Goal: Task Accomplishment & Management: Manage account settings

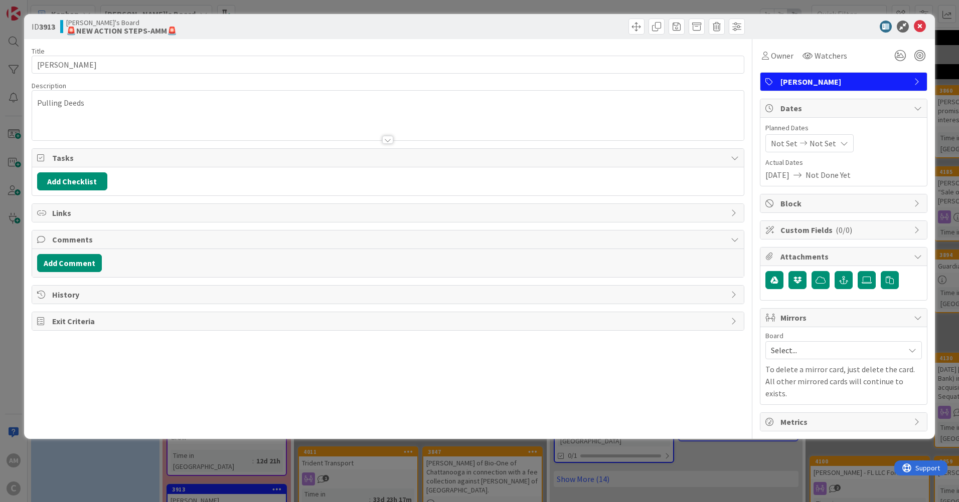
click at [109, 107] on div "Pulling Deeds" at bounding box center [388, 116] width 712 height 50
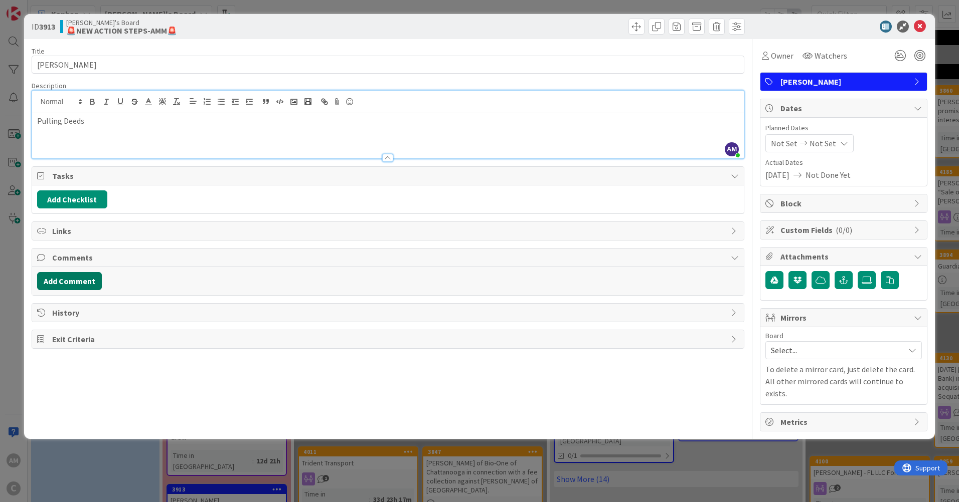
click at [65, 281] on button "Add Comment" at bounding box center [69, 281] width 65 height 18
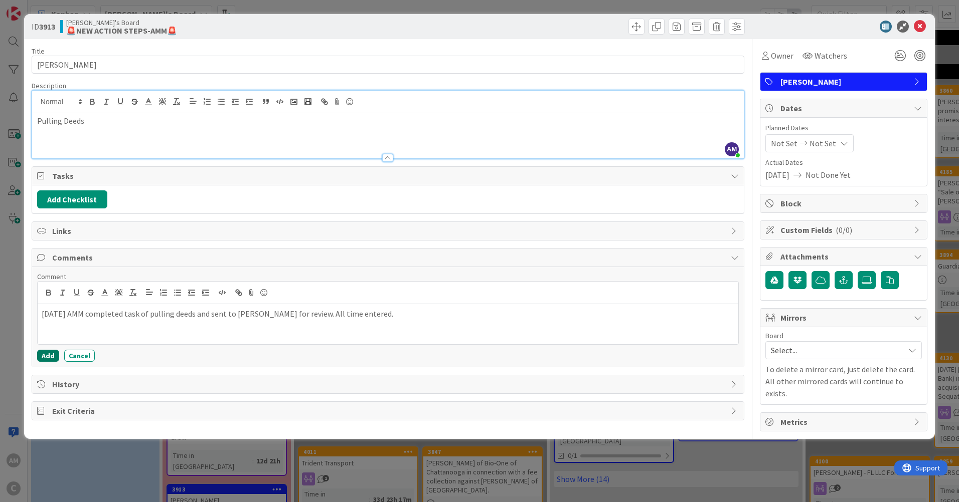
click at [44, 357] on button "Add" at bounding box center [48, 356] width 22 height 12
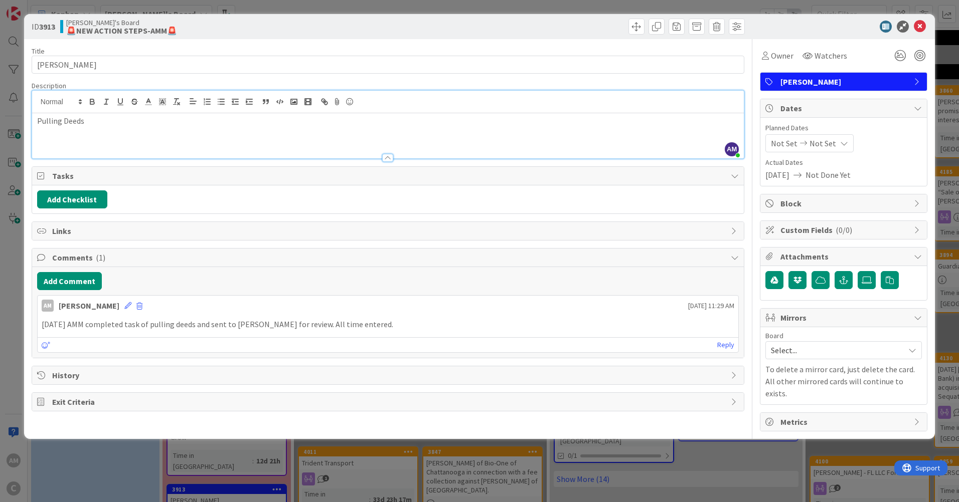
click at [890, 349] on span "Select..." at bounding box center [835, 351] width 128 height 14
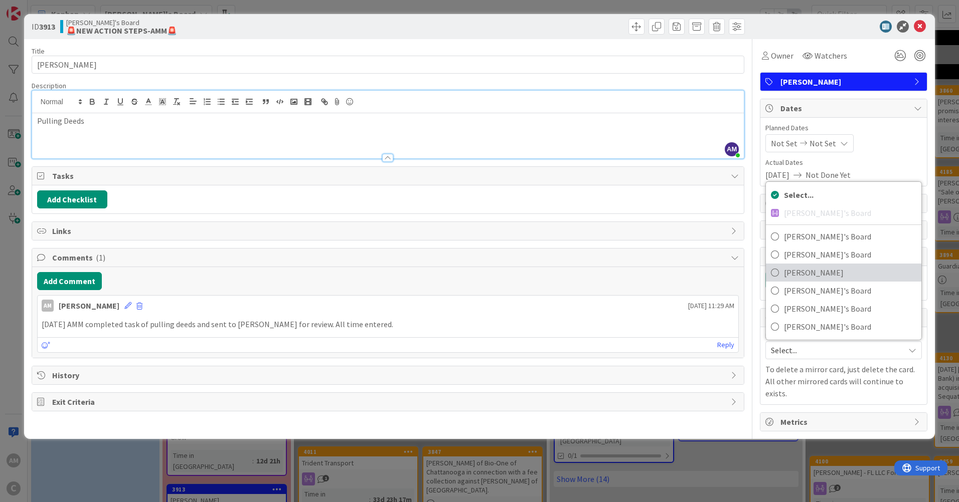
drag, startPoint x: 826, startPoint y: 274, endPoint x: 851, endPoint y: 278, distance: 24.9
click at [826, 274] on span "[PERSON_NAME]" at bounding box center [850, 272] width 132 height 15
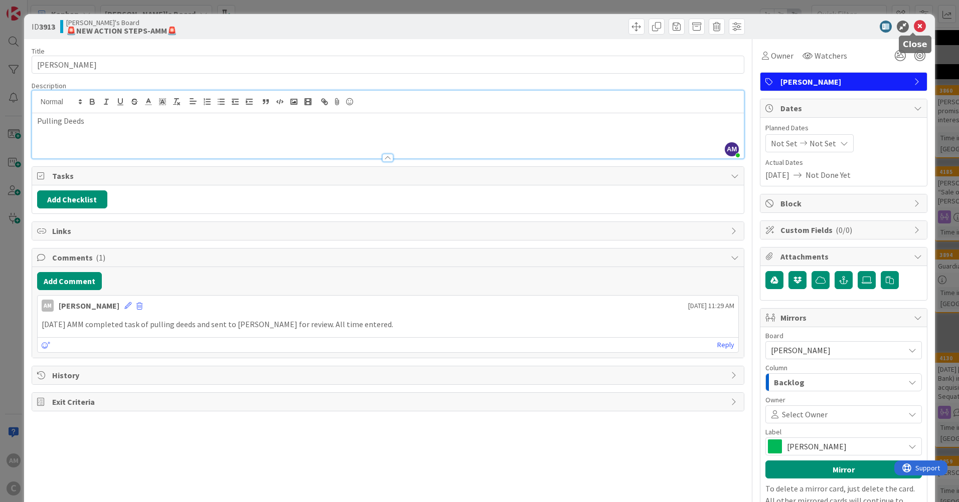
click at [915, 30] on icon at bounding box center [920, 27] width 12 height 12
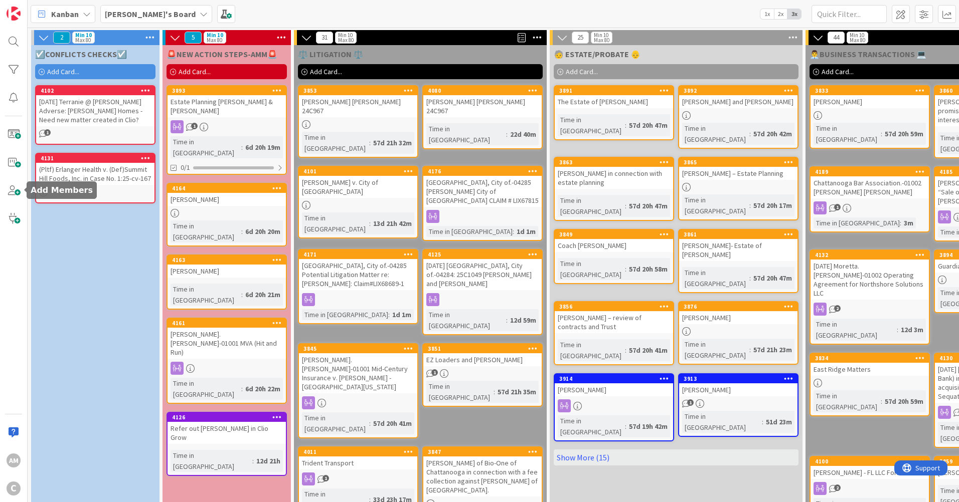
click at [18, 195] on span at bounding box center [14, 191] width 20 height 20
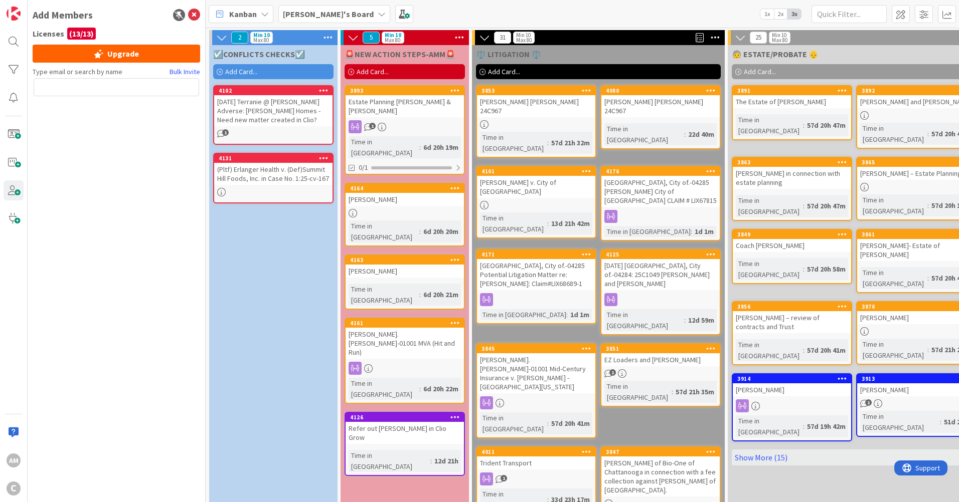
click at [328, 11] on b "[PERSON_NAME]'s Board" at bounding box center [328, 14] width 91 height 10
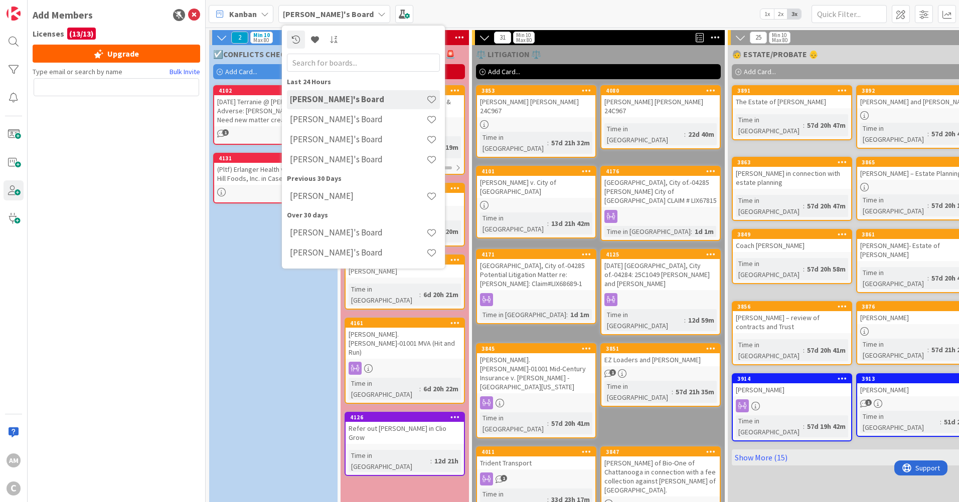
click at [444, 6] on div "Kanban [PERSON_NAME]'s Board Last 24 Hours [PERSON_NAME]'s Board [PERSON_NAME]'…" at bounding box center [582, 14] width 753 height 28
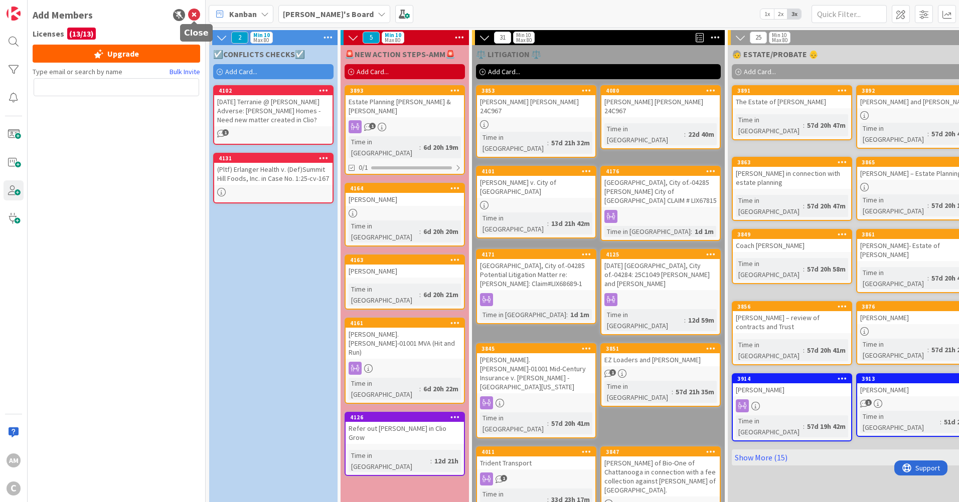
click at [193, 15] on icon at bounding box center [194, 15] width 12 height 12
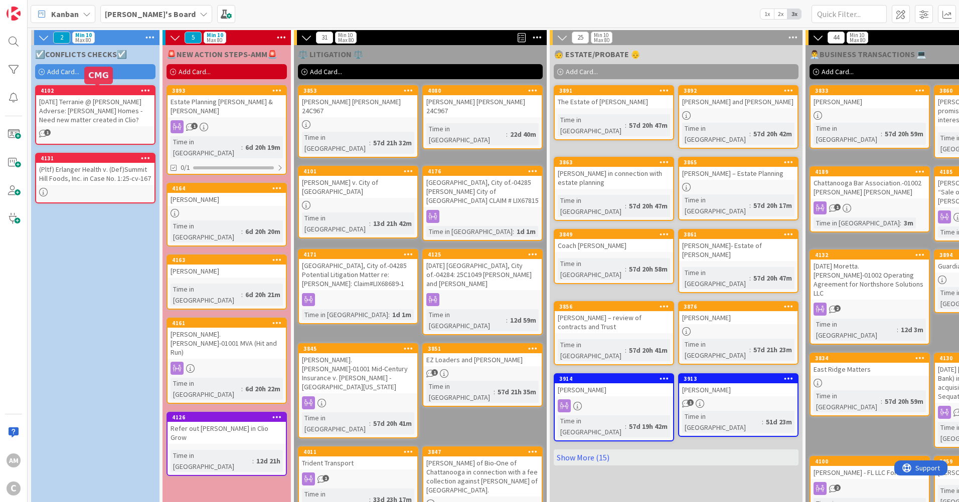
click at [125, 90] on div "4102" at bounding box center [98, 90] width 114 height 7
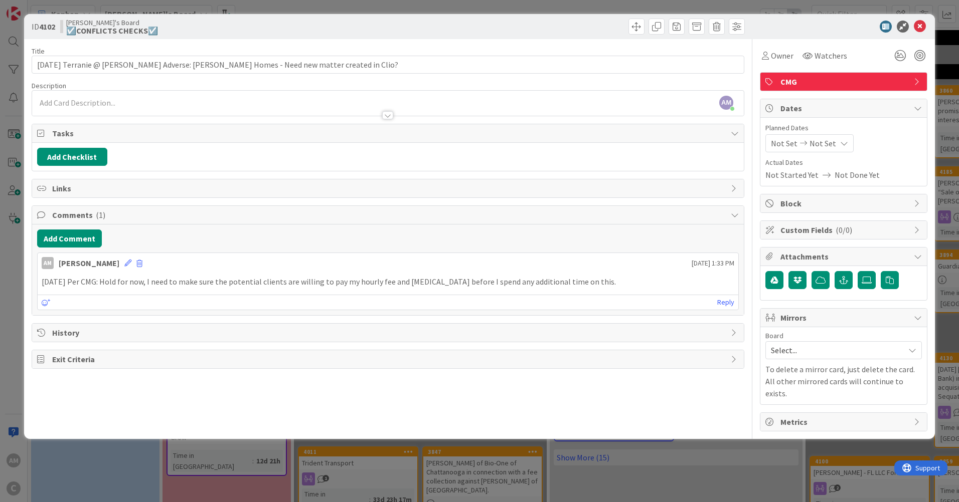
click at [863, 319] on span "Mirrors" at bounding box center [844, 318] width 128 height 12
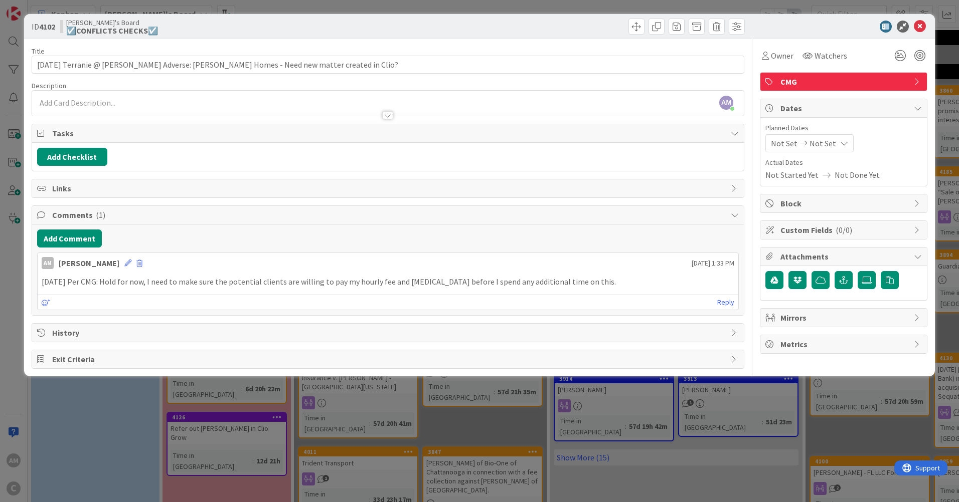
click at [863, 318] on span "Mirrors" at bounding box center [844, 318] width 128 height 12
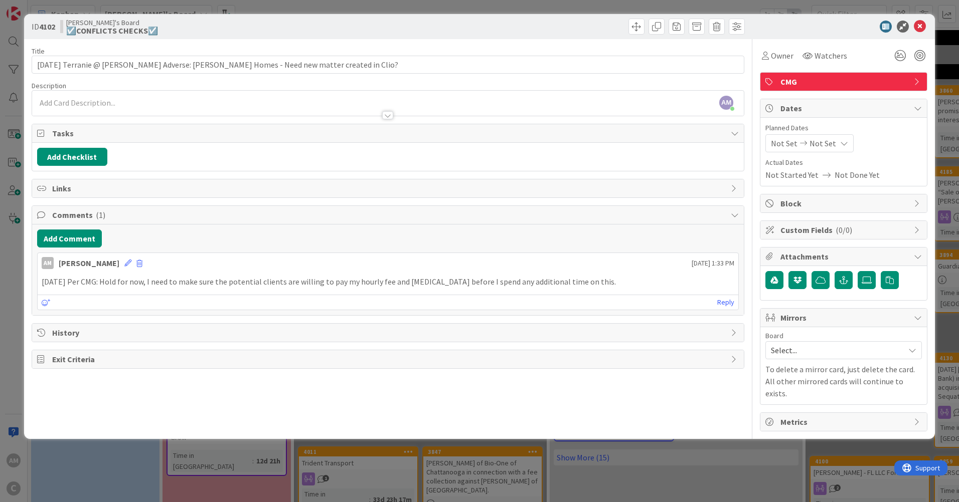
click at [858, 353] on span "Select..." at bounding box center [835, 351] width 128 height 14
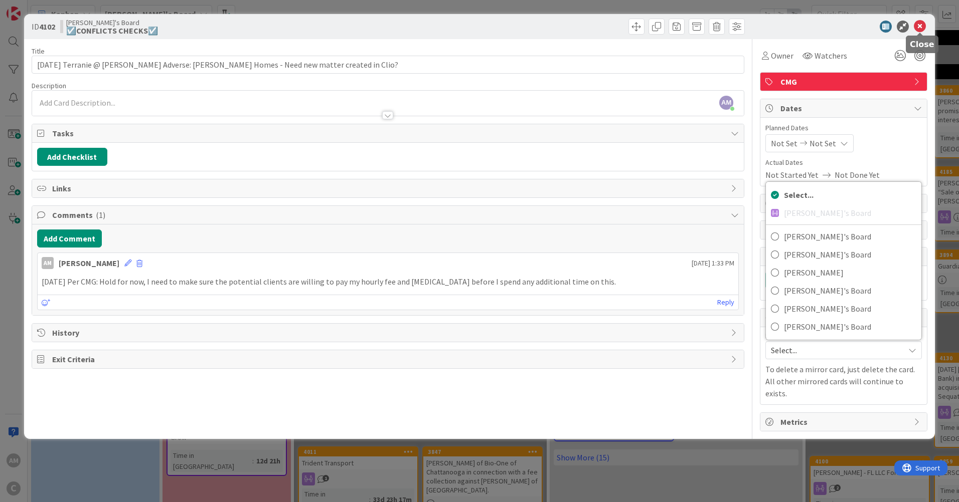
click at [919, 25] on icon at bounding box center [920, 27] width 12 height 12
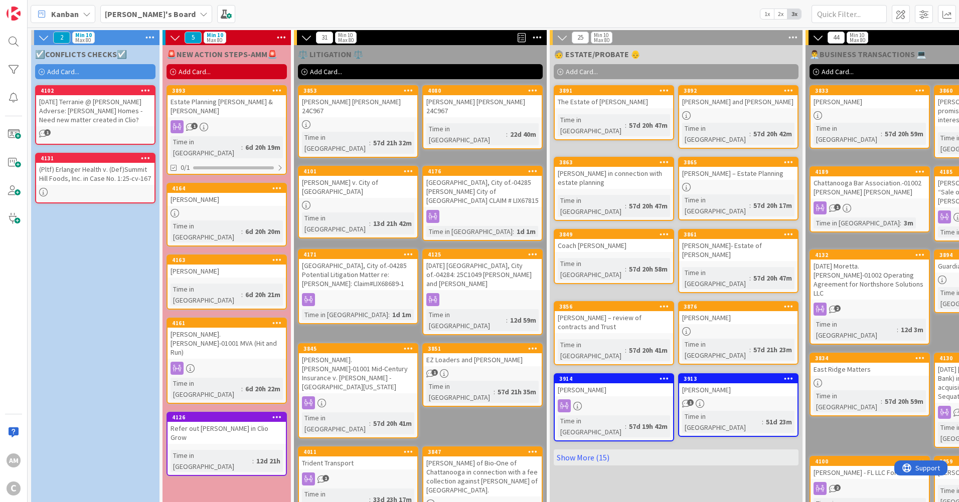
click at [607, 450] on link "Show More (15)" at bounding box center [676, 458] width 245 height 16
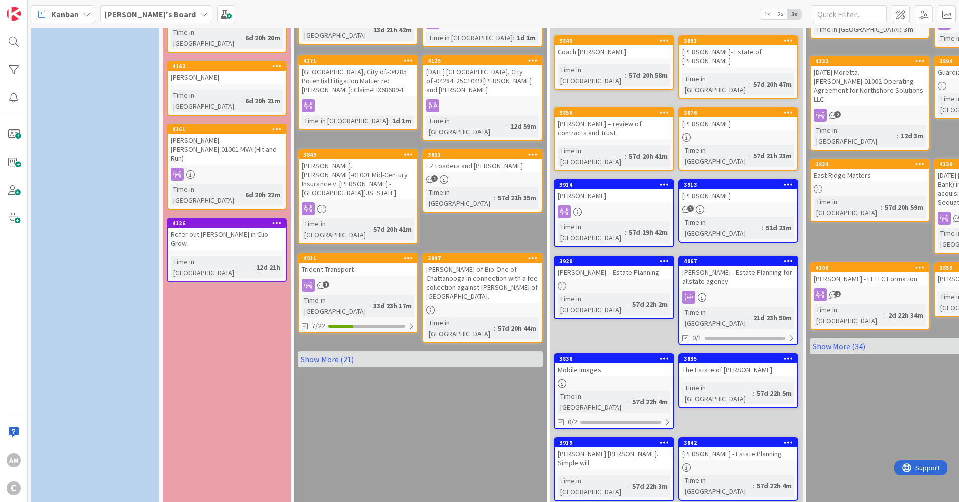
scroll to position [187, 0]
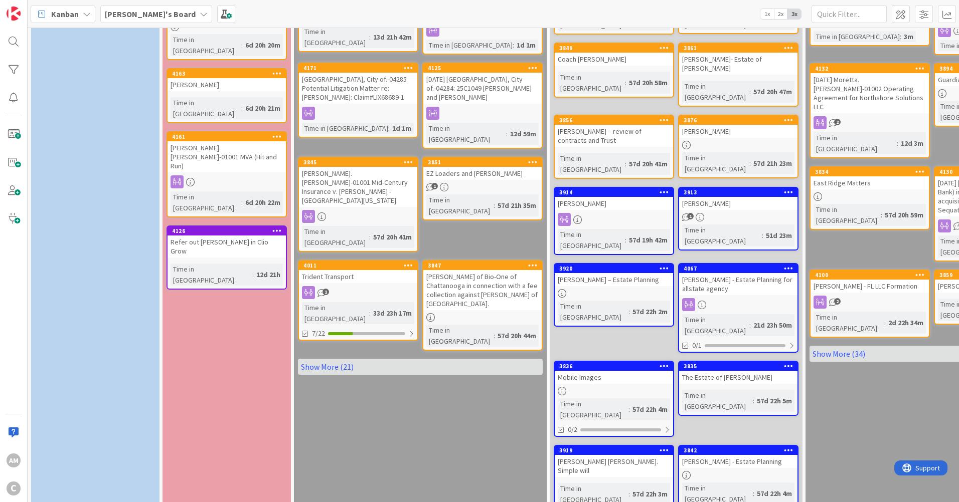
click at [331, 359] on link "Show More (21)" at bounding box center [420, 367] width 245 height 16
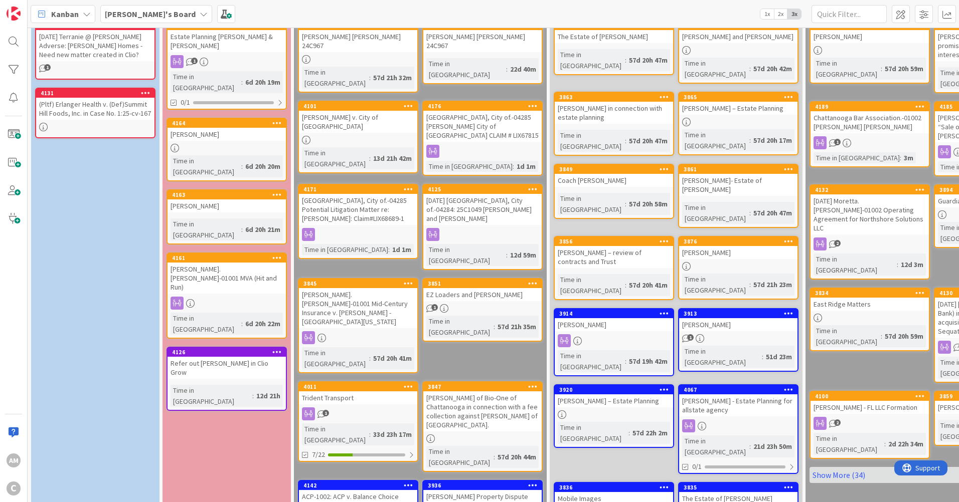
scroll to position [0, 0]
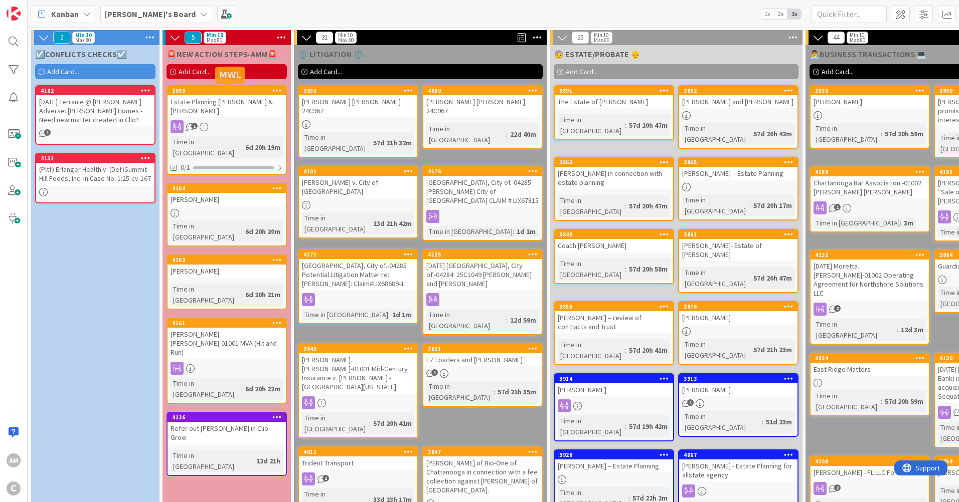
click at [247, 91] on div "3893" at bounding box center [229, 90] width 114 height 7
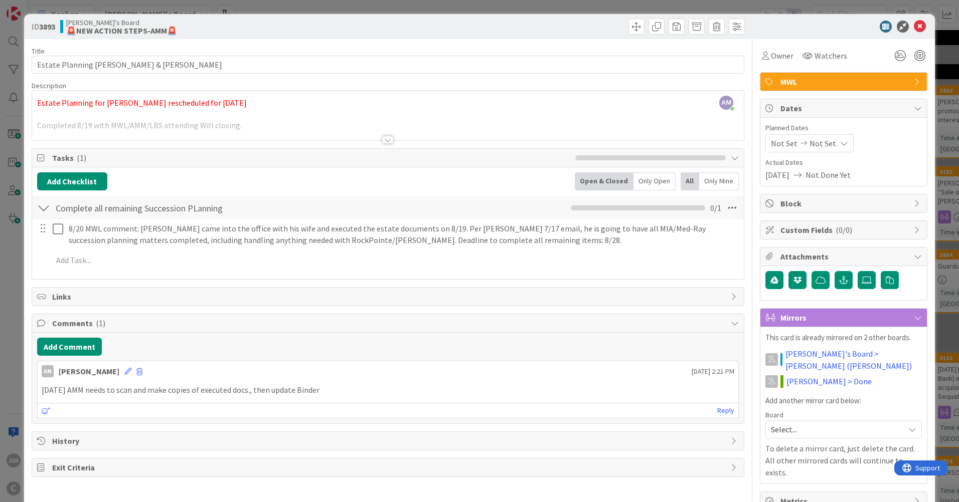
click at [905, 315] on div "Mirrors" at bounding box center [843, 318] width 166 height 19
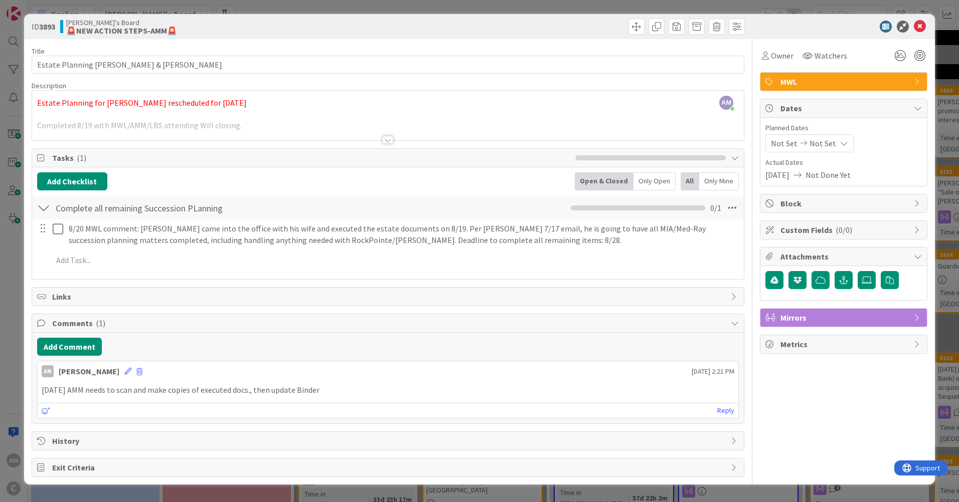
click at [908, 313] on span "Mirrors" at bounding box center [844, 318] width 128 height 12
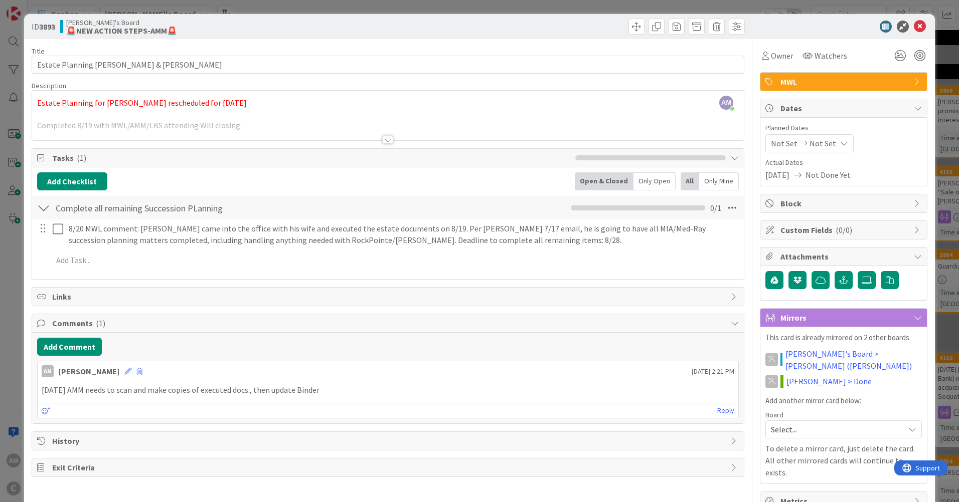
click at [899, 421] on div "Select..." at bounding box center [843, 430] width 156 height 18
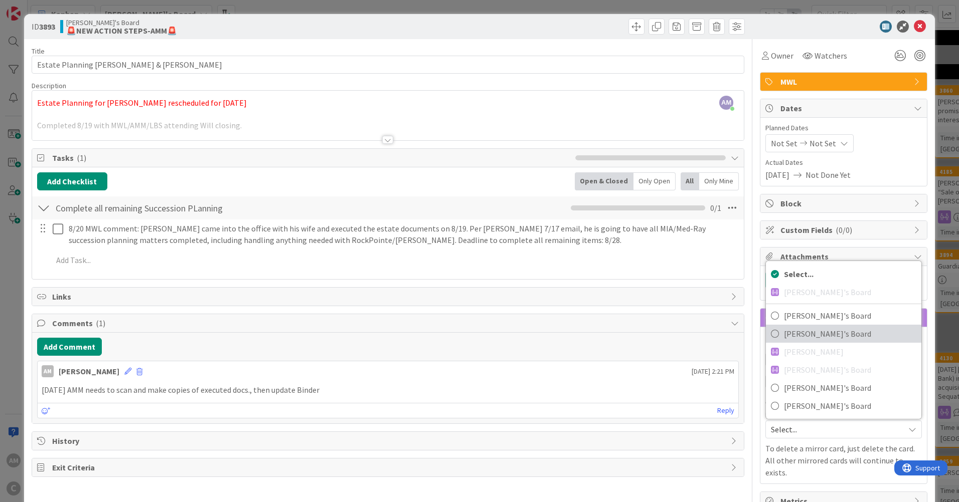
click at [816, 326] on span "[PERSON_NAME]'s Board" at bounding box center [850, 333] width 132 height 15
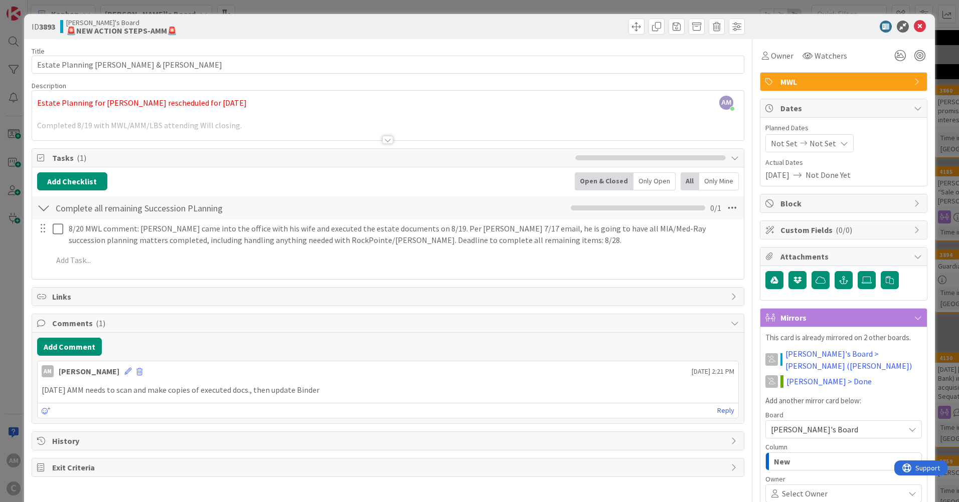
click at [908, 458] on icon "button" at bounding box center [912, 462] width 8 height 8
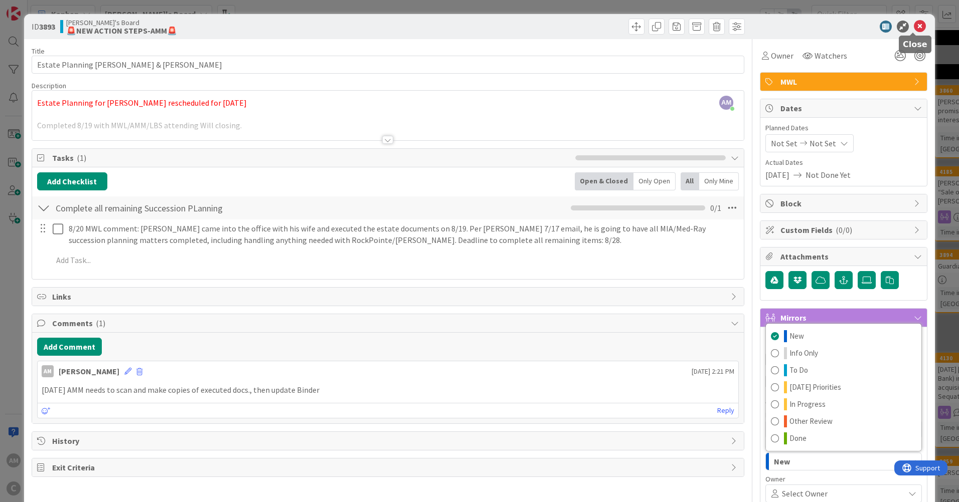
drag, startPoint x: 914, startPoint y: 27, endPoint x: 930, endPoint y: 120, distance: 94.6
click at [914, 27] on icon at bounding box center [920, 27] width 12 height 12
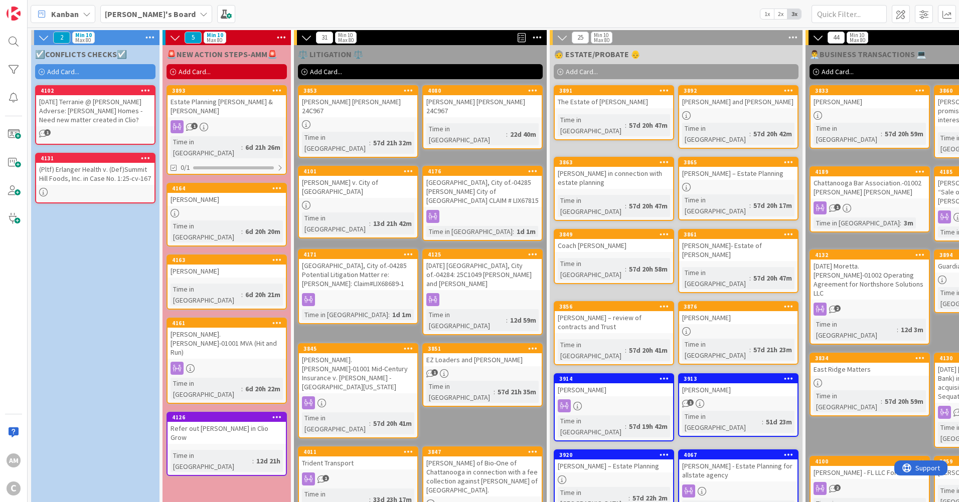
click at [364, 17] on div "Kanban [PERSON_NAME]'s Board 1x 2x 3x" at bounding box center [493, 14] width 931 height 28
click at [867, 15] on input "text" at bounding box center [848, 14] width 75 height 18
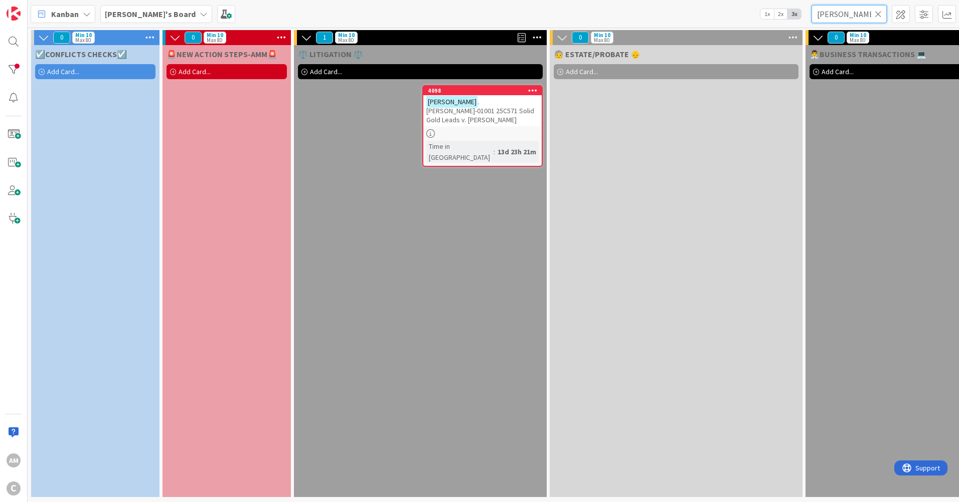
type input "[PERSON_NAME]"
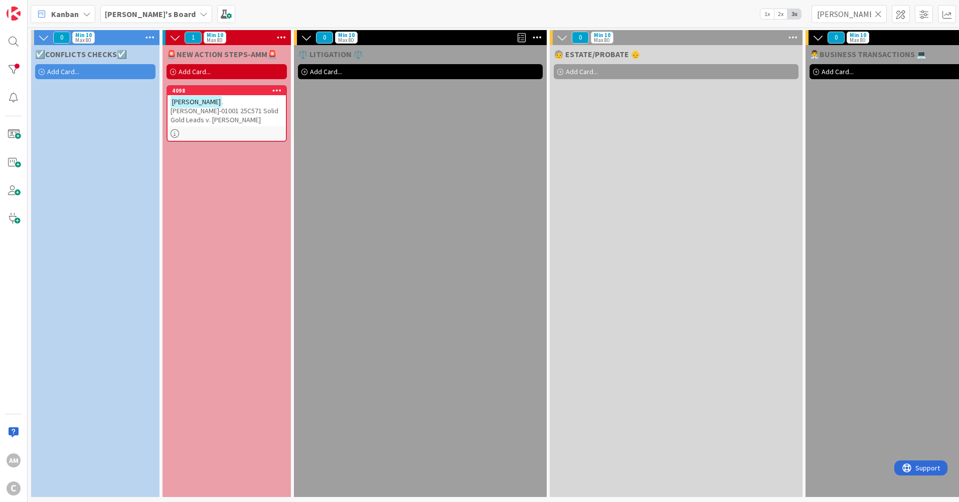
drag, startPoint x: 880, startPoint y: 12, endPoint x: 883, endPoint y: 65, distance: 52.7
click at [879, 12] on icon at bounding box center [878, 14] width 7 height 9
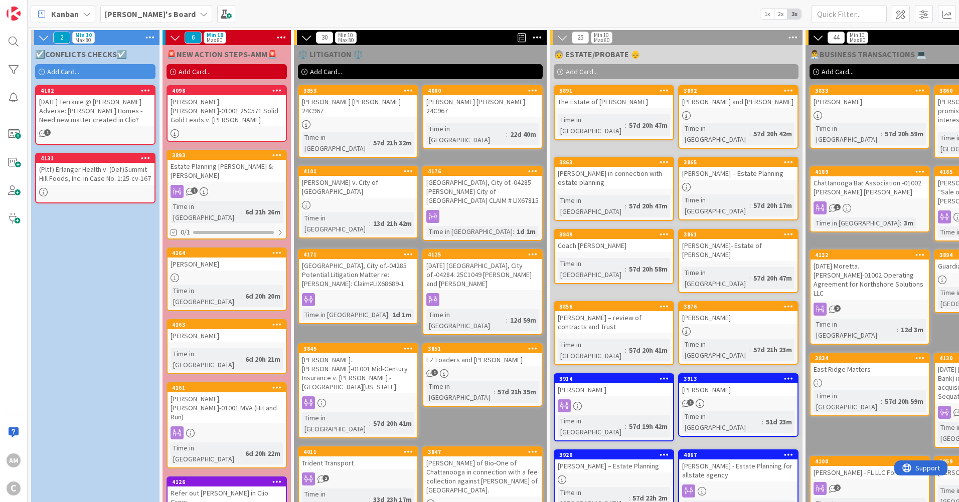
click at [266, 116] on div "[PERSON_NAME].[PERSON_NAME]-01001 25C571 Solid Gold Leads v. [PERSON_NAME]" at bounding box center [226, 110] width 118 height 31
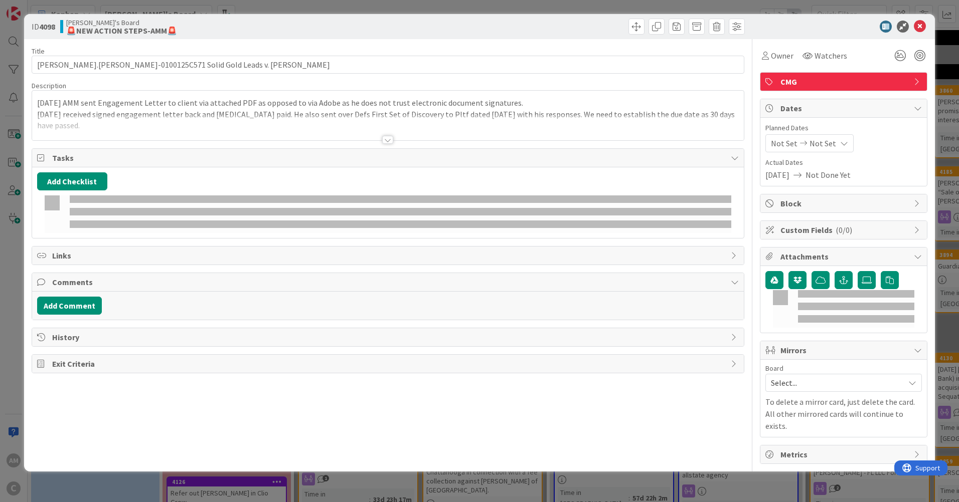
type input "[PERSON_NAME].[PERSON_NAME]-0100125C571 Solid Gold Leads v. [PERSON_NAME]"
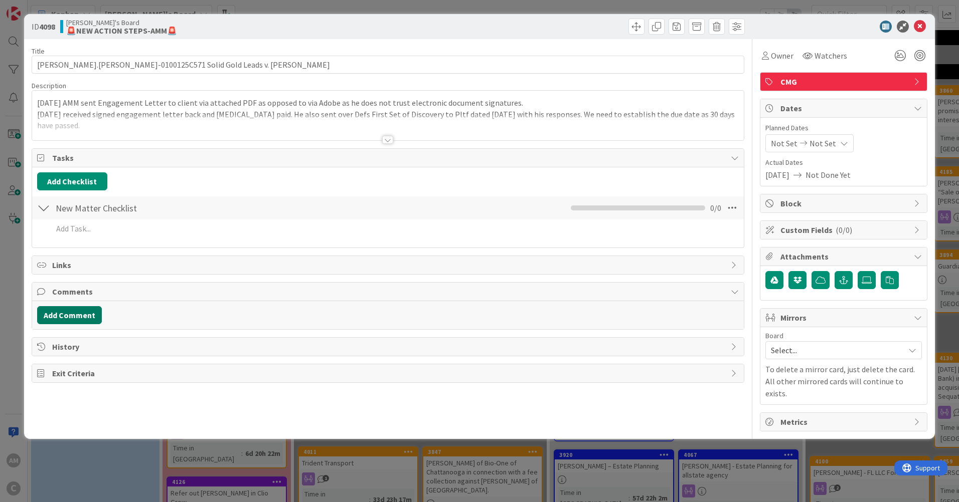
click at [71, 309] on button "Add Comment" at bounding box center [69, 315] width 65 height 18
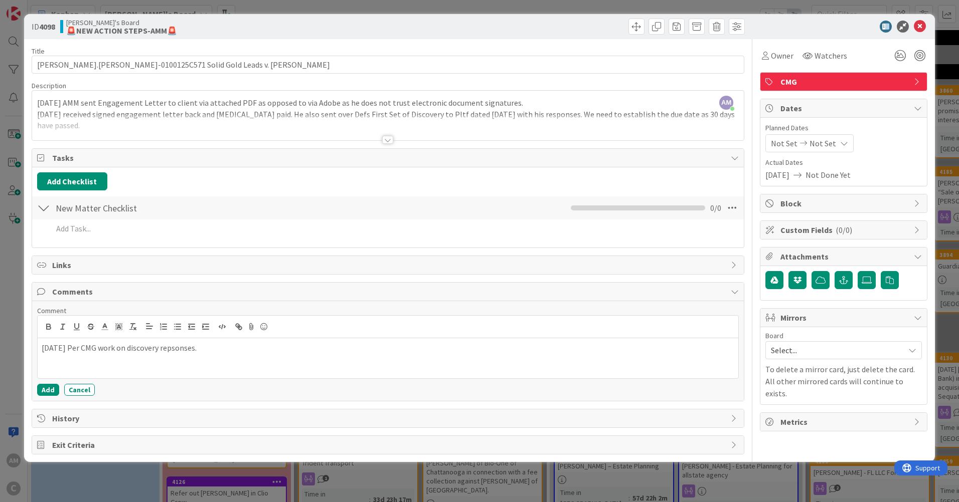
drag, startPoint x: 192, startPoint y: 347, endPoint x: 186, endPoint y: 350, distance: 6.7
click at [925, 23] on icon at bounding box center [920, 27] width 12 height 12
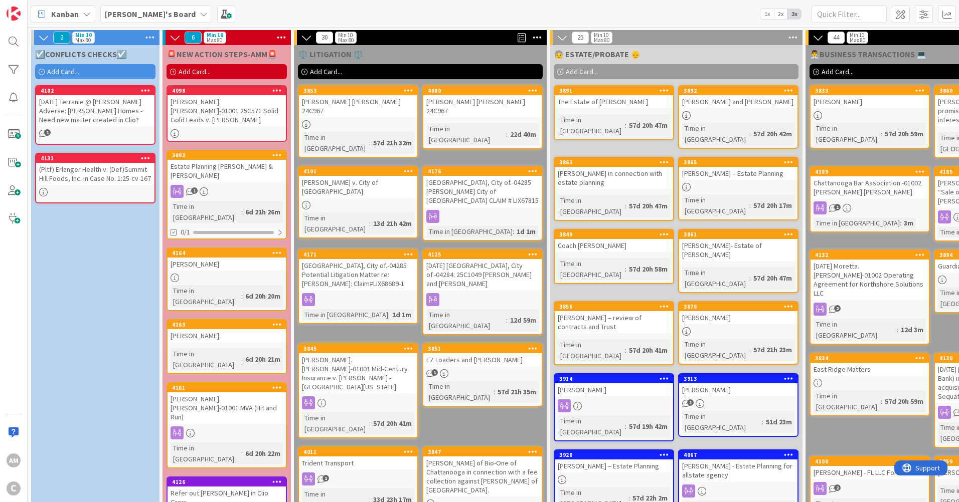
click at [227, 72] on div "Add Card..." at bounding box center [226, 71] width 120 height 15
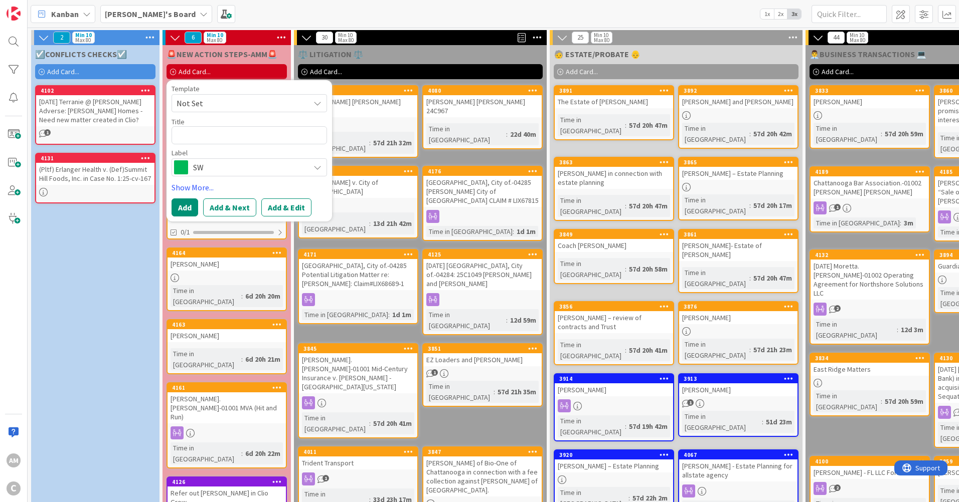
type textarea "x"
type textarea "C"
type textarea "x"
type textarea "Cl"
type textarea "x"
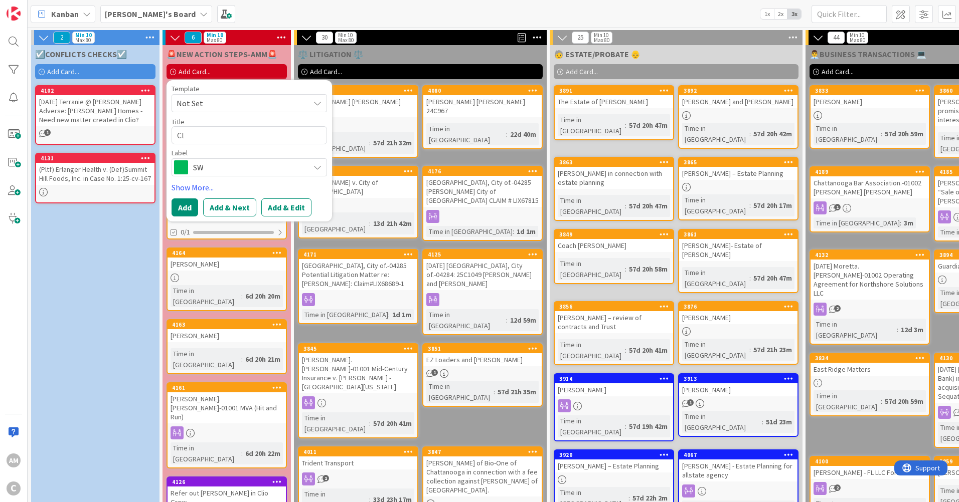
type textarea "Cli"
type textarea "x"
type textarea "Clin"
type textarea "x"
type textarea "Clin"
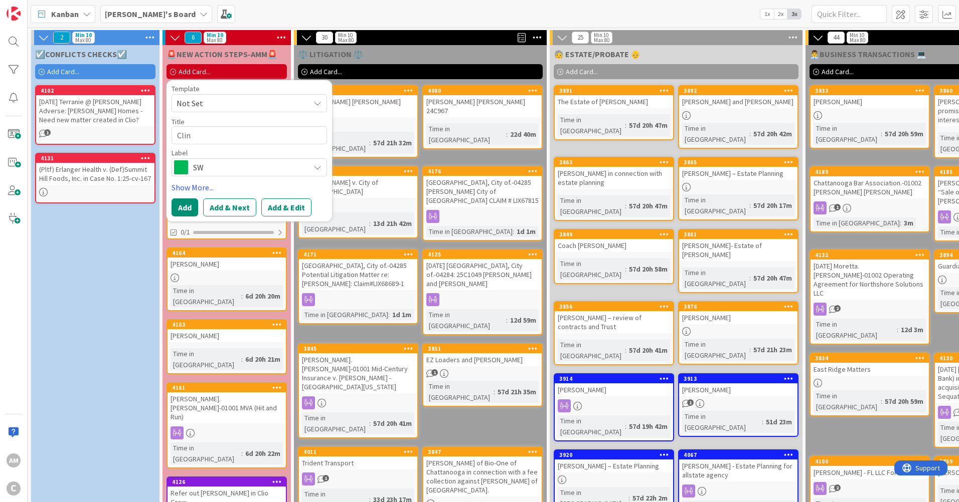
type textarea "x"
type textarea "Clin SH"
type textarea "x"
type textarea "Clin SHi"
type textarea "x"
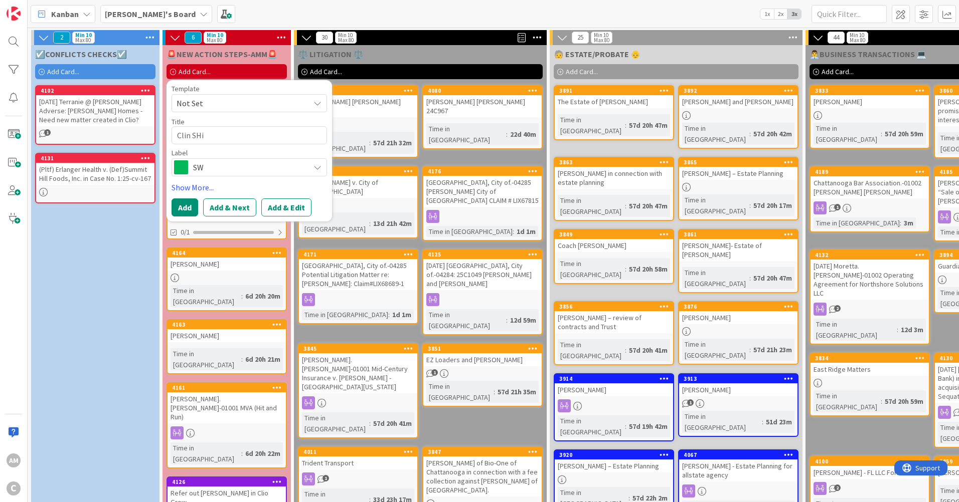
type textarea "Clin SHir"
type textarea "x"
type textarea "Clin [PERSON_NAME]"
type textarea "x"
type textarea "Clin [PERSON_NAME]"
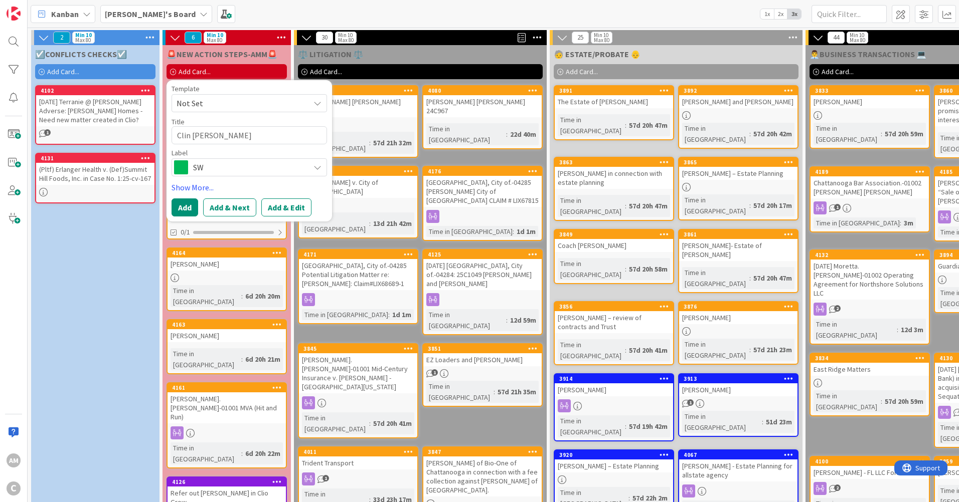
type textarea "x"
type textarea "Clin [PERSON_NAME]"
type textarea "x"
type textarea "Clin [PERSON_NAME]"
type textarea "x"
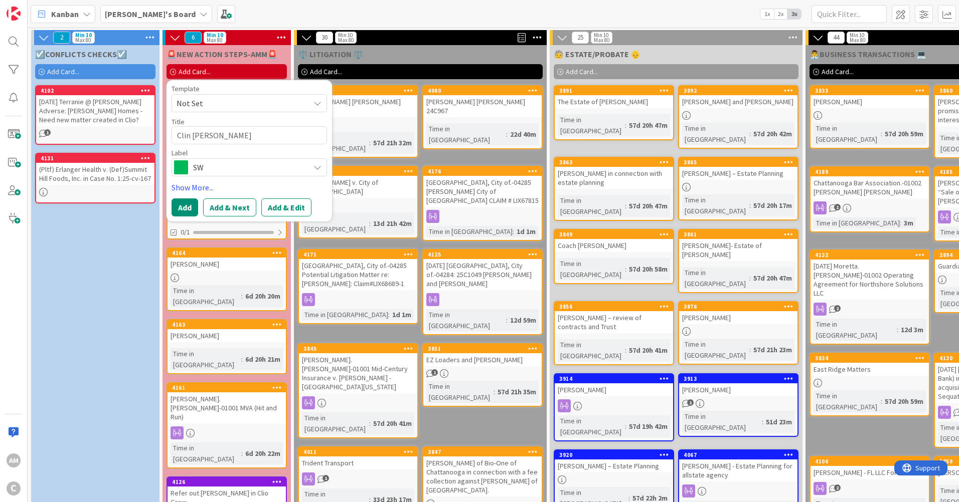
type textarea "Clin [PERSON_NAME]"
type textarea "x"
type textarea "Clin [PERSON_NAME]"
type textarea "x"
type textarea "Clin [PERSON_NAME]"
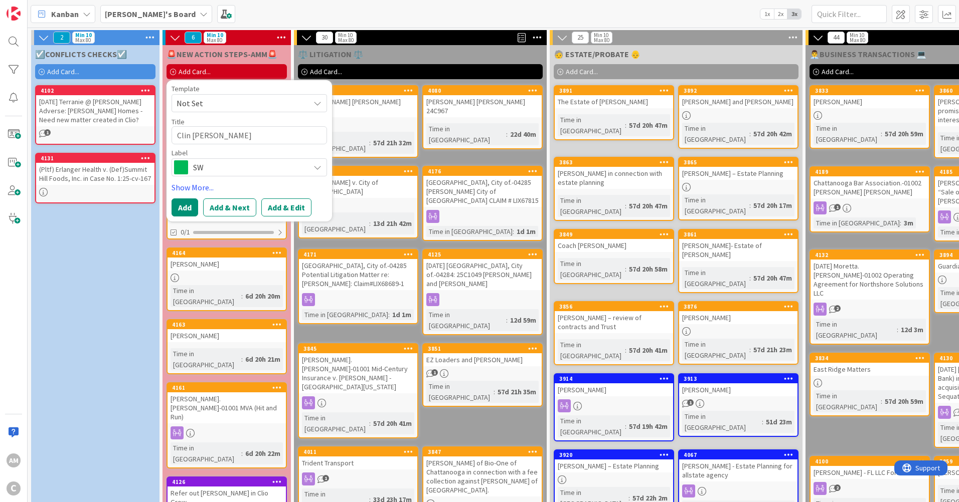
type textarea "x"
type textarea "Clin SHir"
type textarea "x"
type textarea "Clin SHi"
type textarea "x"
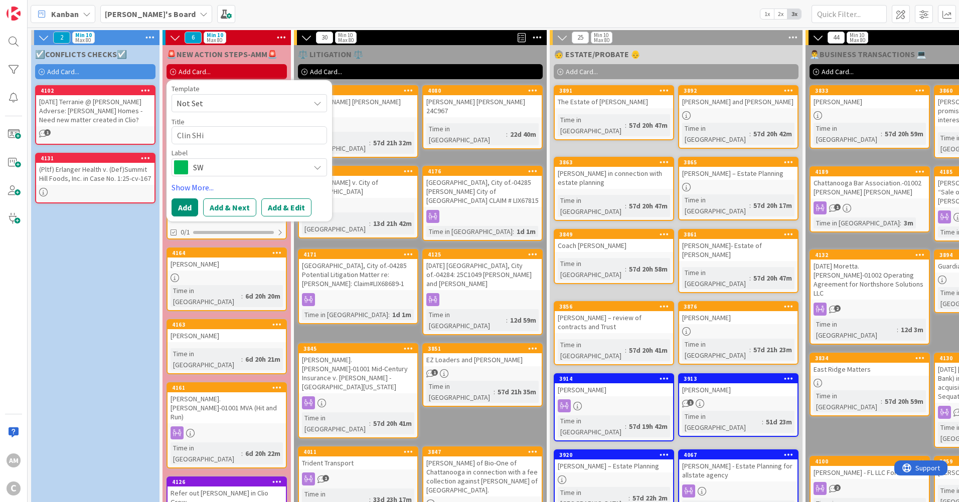
type textarea "Clin SH"
type textarea "x"
type textarea "Clin S"
type textarea "x"
type textarea "Clin"
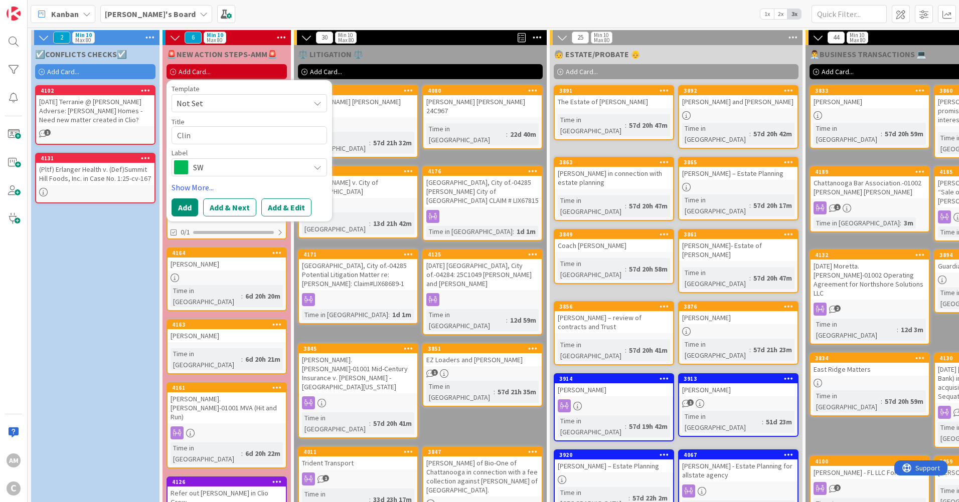
type textarea "x"
type textarea "Clin"
type textarea "x"
type textarea "Cli"
type textarea "x"
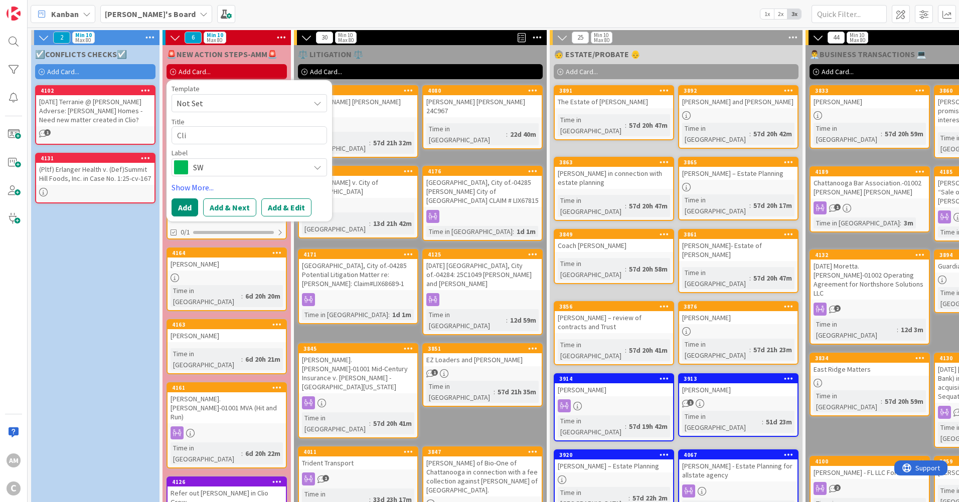
type textarea "Cl"
type textarea "x"
type textarea "C"
type textarea "x"
type textarea "Co"
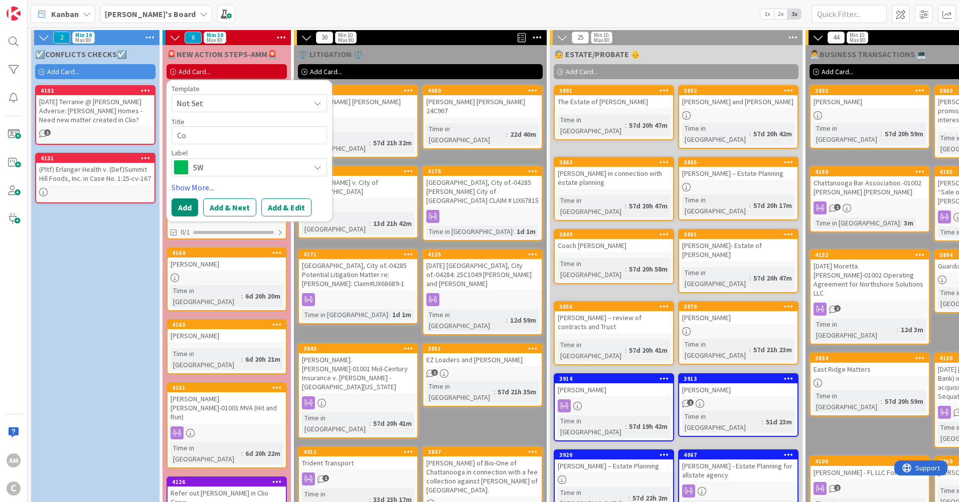
type textarea "x"
type textarea "Col"
type textarea "x"
type textarea "Coli"
type textarea "x"
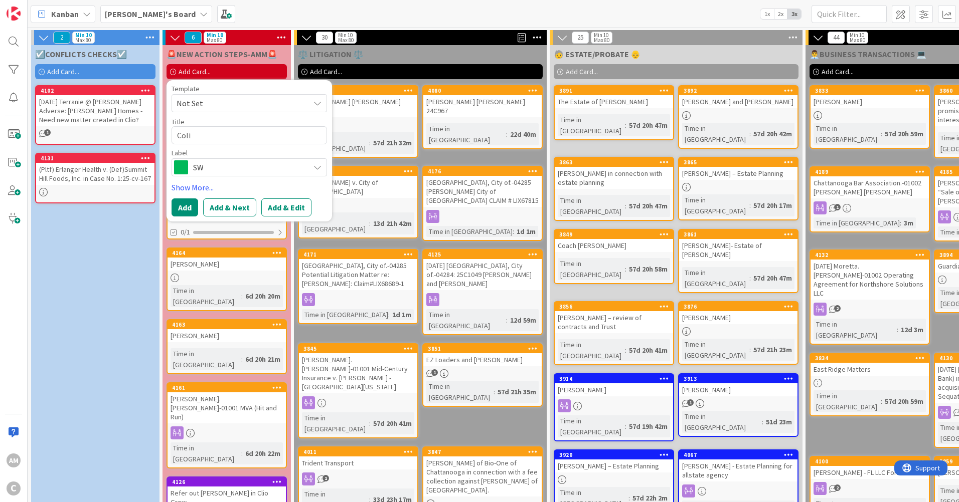
type textarea "[PERSON_NAME]"
type textarea "x"
type textarea "[PERSON_NAME]"
type textarea "x"
type textarea "[PERSON_NAME]"
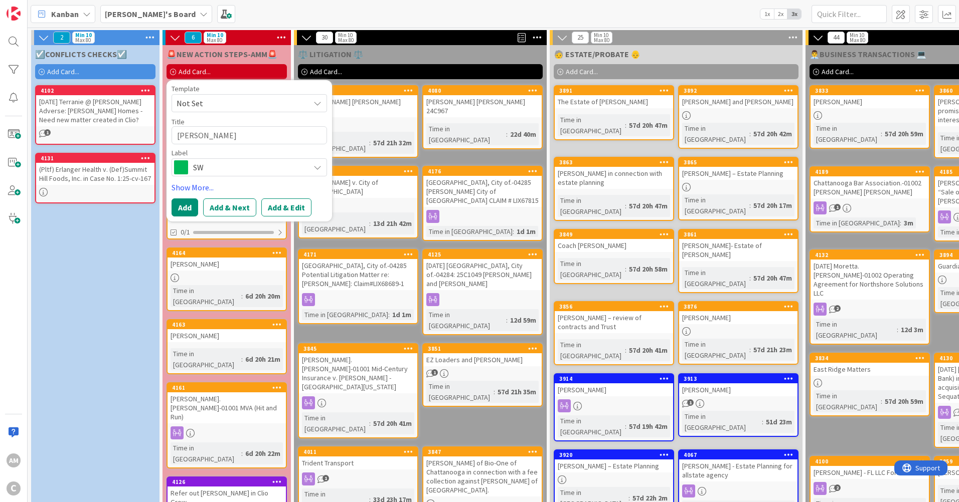
type textarea "x"
type textarea "[PERSON_NAME]"
type textarea "x"
type textarea "[PERSON_NAME]"
type textarea "x"
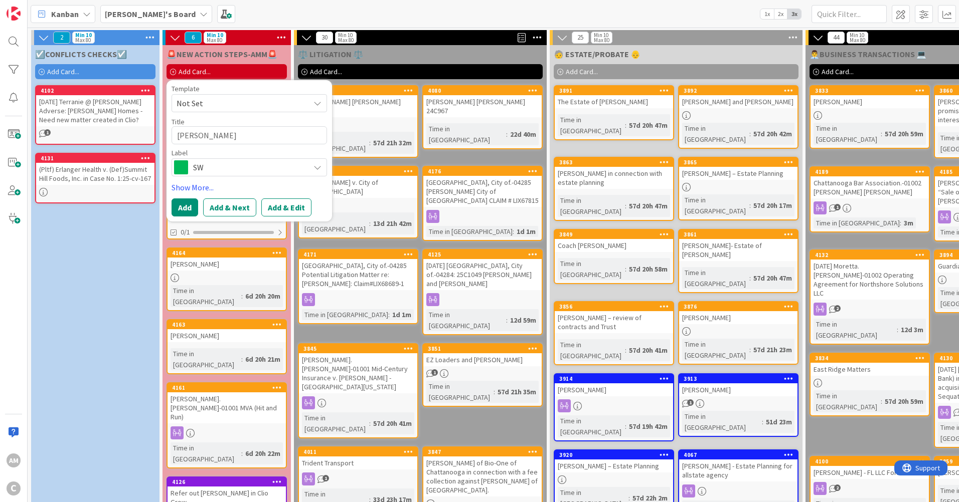
type textarea "[PERSON_NAME]"
type textarea "x"
type textarea "[PERSON_NAME]"
type textarea "x"
type textarea "[PERSON_NAME]"
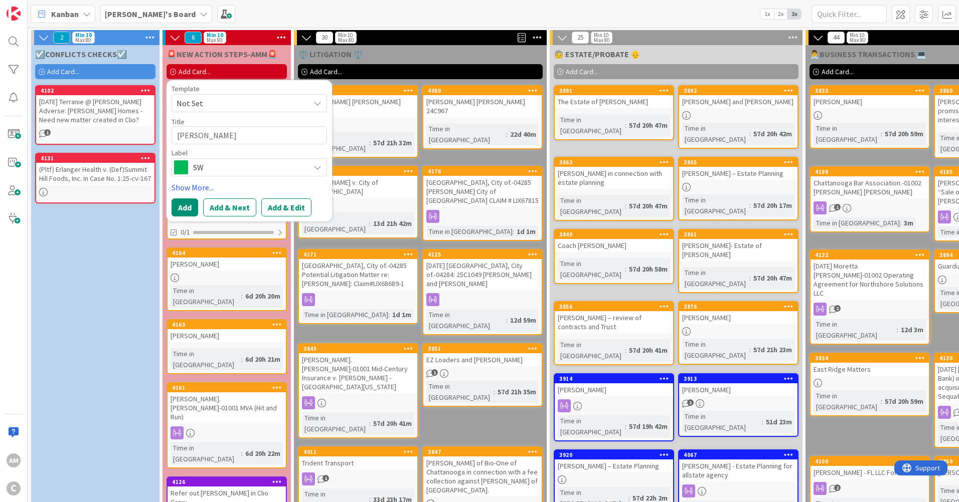
type textarea "x"
type textarea "[PERSON_NAME]"
click at [309, 162] on div "SW" at bounding box center [249, 167] width 155 height 18
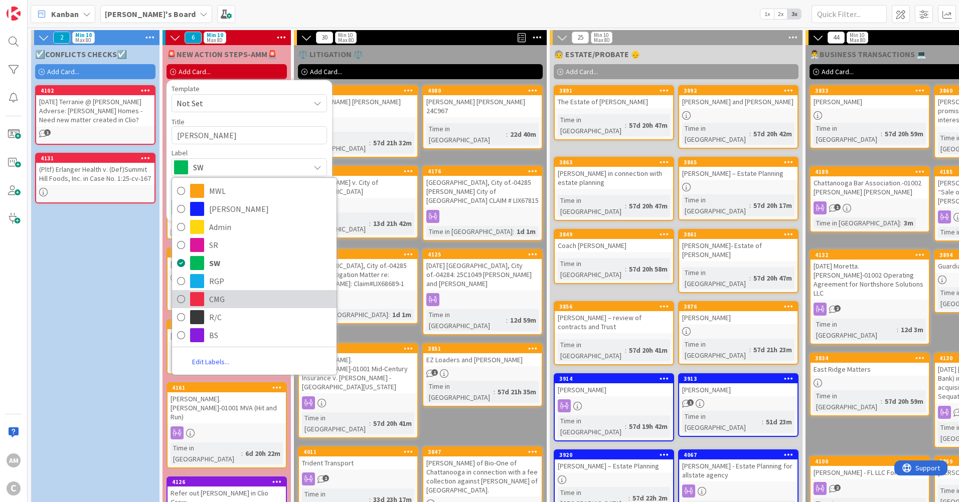
click at [218, 295] on span "CMG" at bounding box center [270, 299] width 122 height 15
type textarea "x"
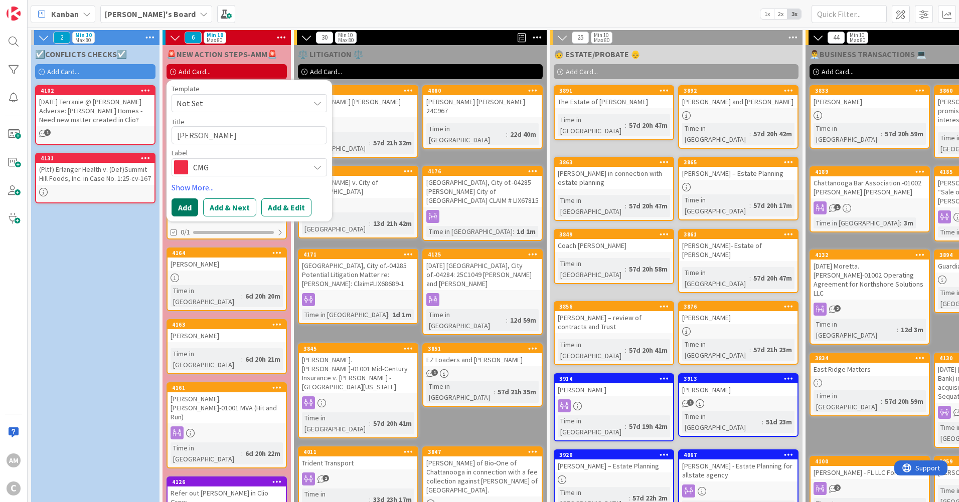
click at [186, 210] on button "Add" at bounding box center [185, 208] width 27 height 18
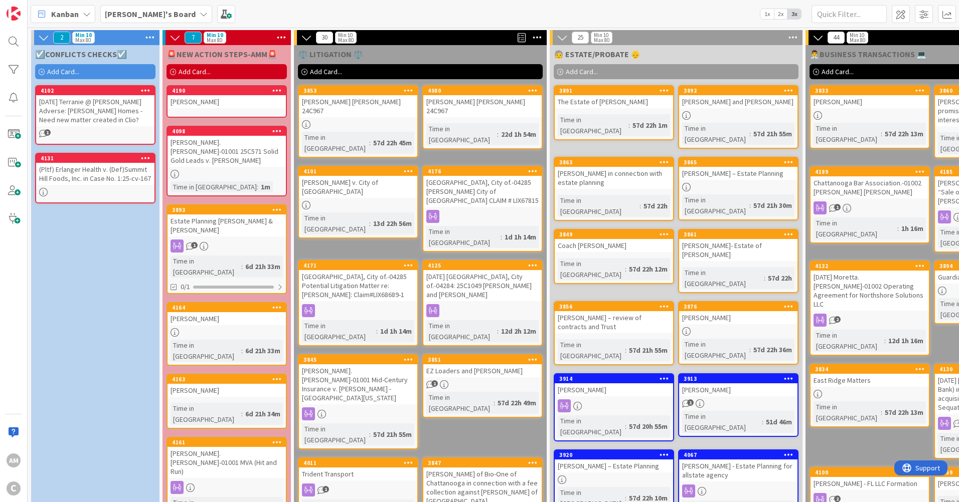
click at [245, 105] on div "[PERSON_NAME]" at bounding box center [226, 101] width 118 height 13
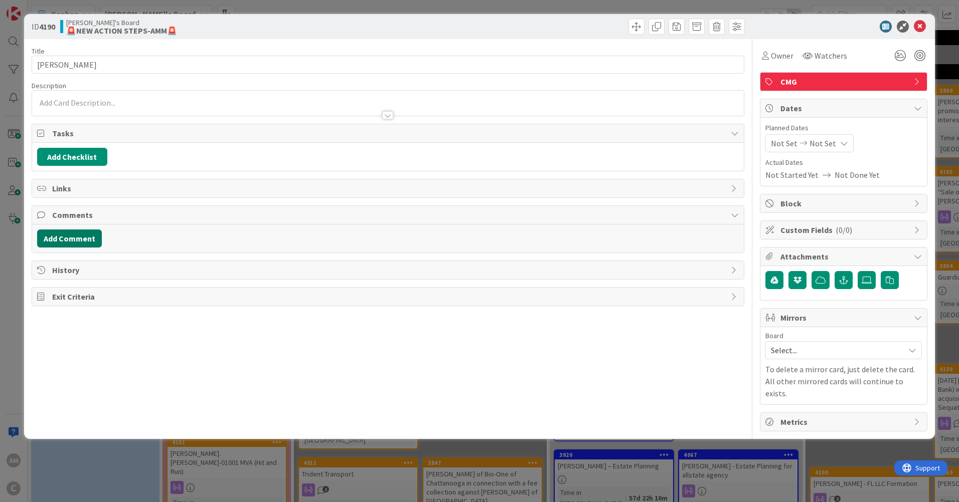
click at [48, 235] on button "Add Comment" at bounding box center [69, 239] width 65 height 18
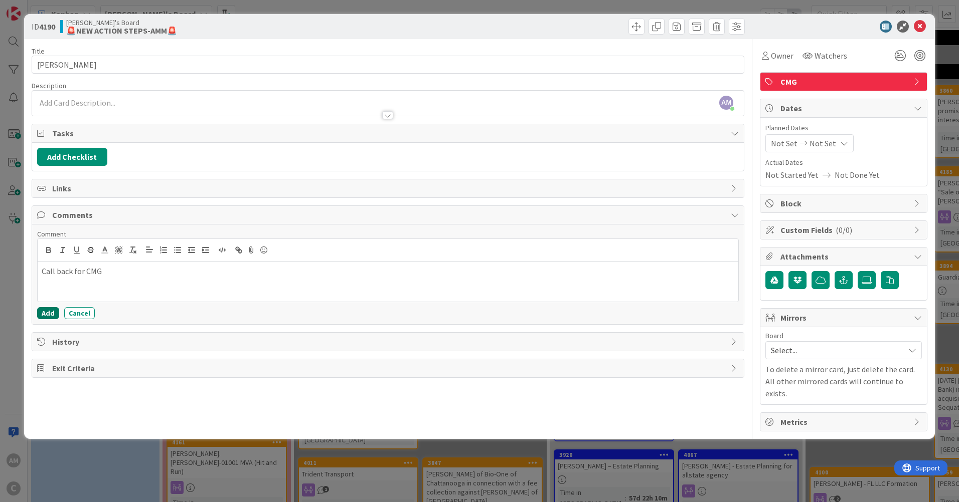
click at [54, 312] on button "Add" at bounding box center [48, 313] width 22 height 12
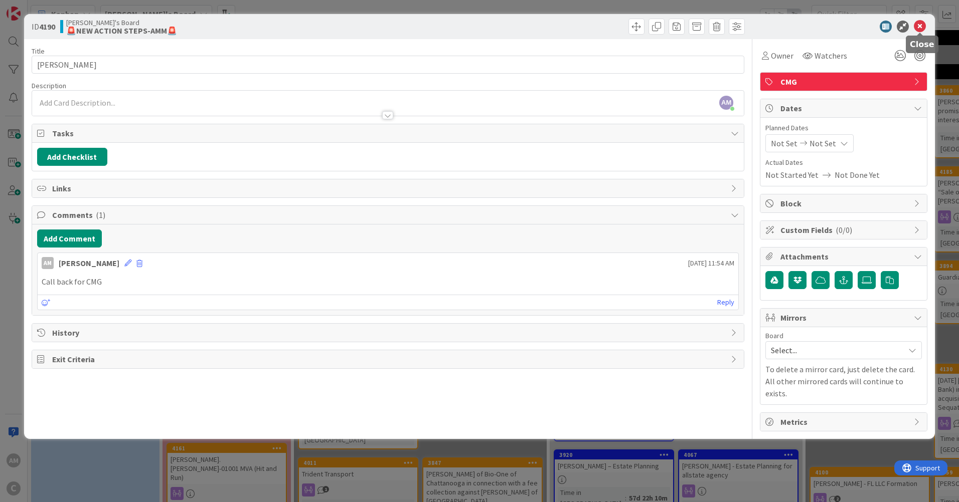
click at [921, 25] on icon at bounding box center [920, 27] width 12 height 12
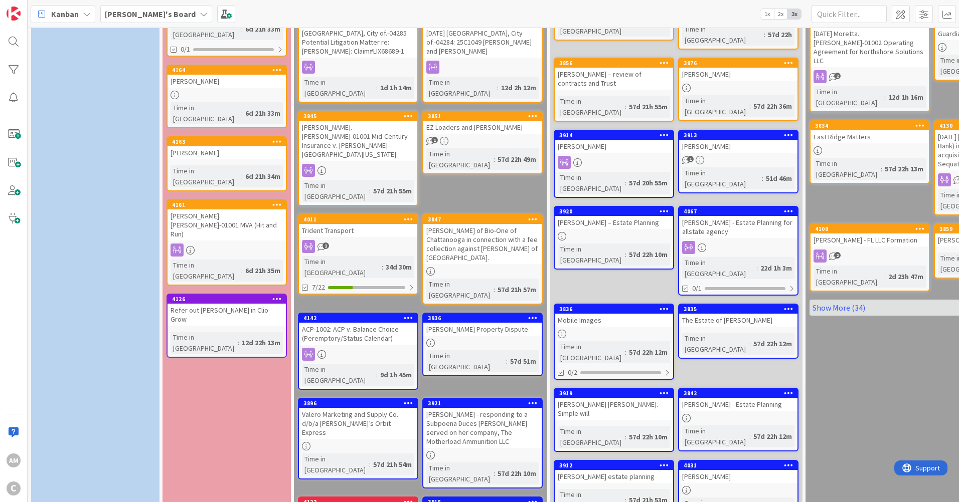
scroll to position [194, 0]
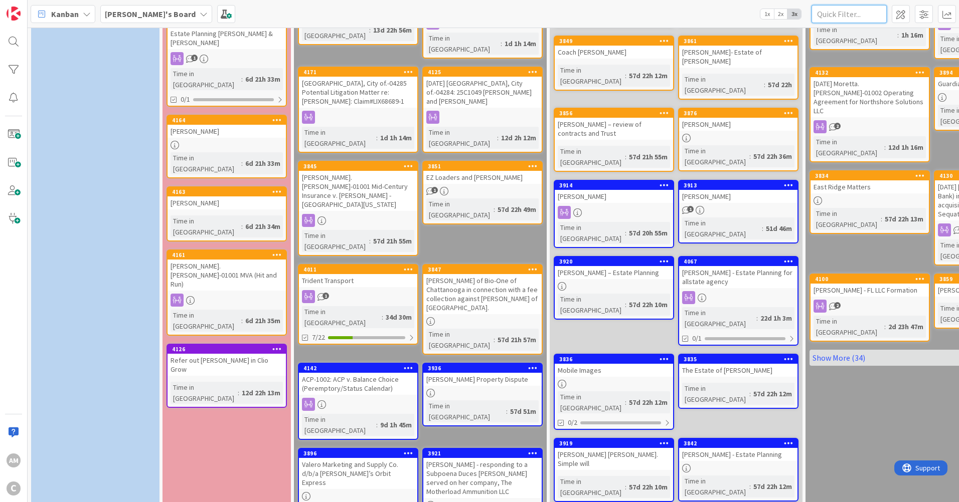
click at [857, 13] on input "text" at bounding box center [848, 14] width 75 height 18
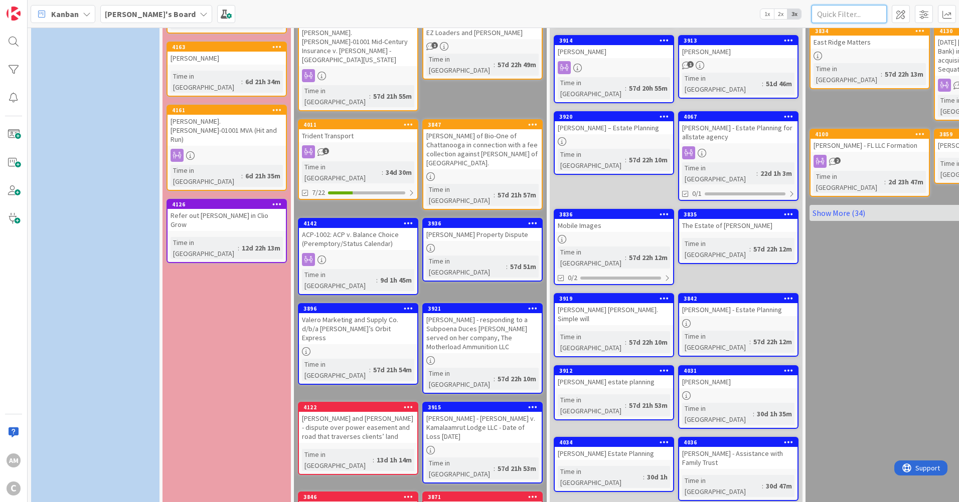
scroll to position [344, 0]
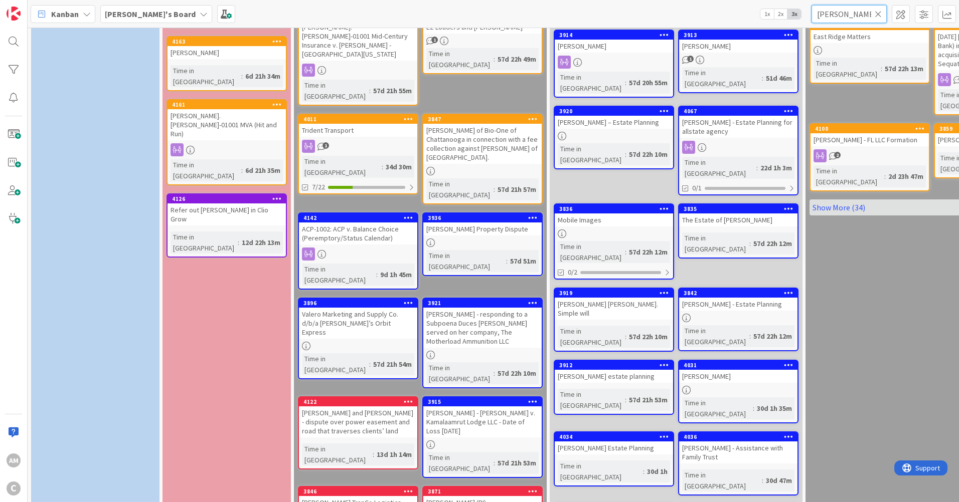
type input "[PERSON_NAME]"
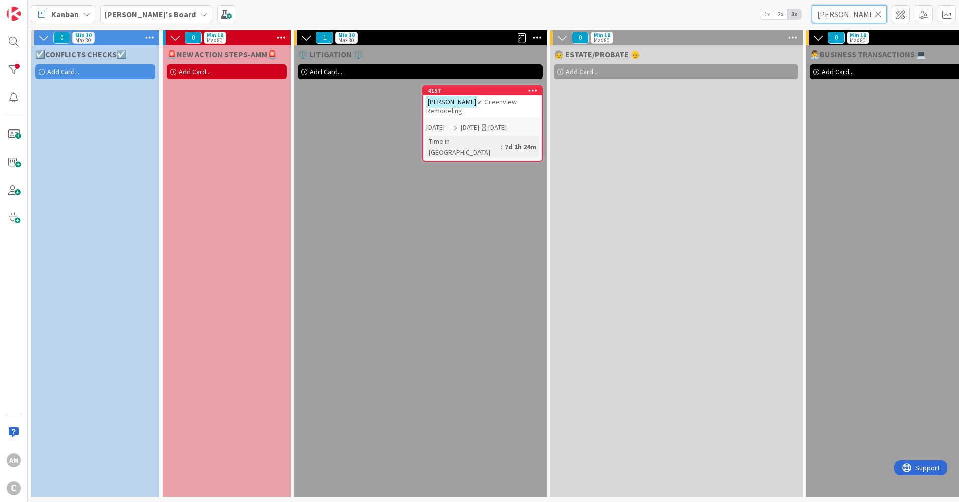
scroll to position [3, 0]
click at [487, 105] on link "4157 [PERSON_NAME] v. Greenview Remodeling [DATE] [DATE] [DATE] Time in [GEOGRA…" at bounding box center [482, 123] width 120 height 77
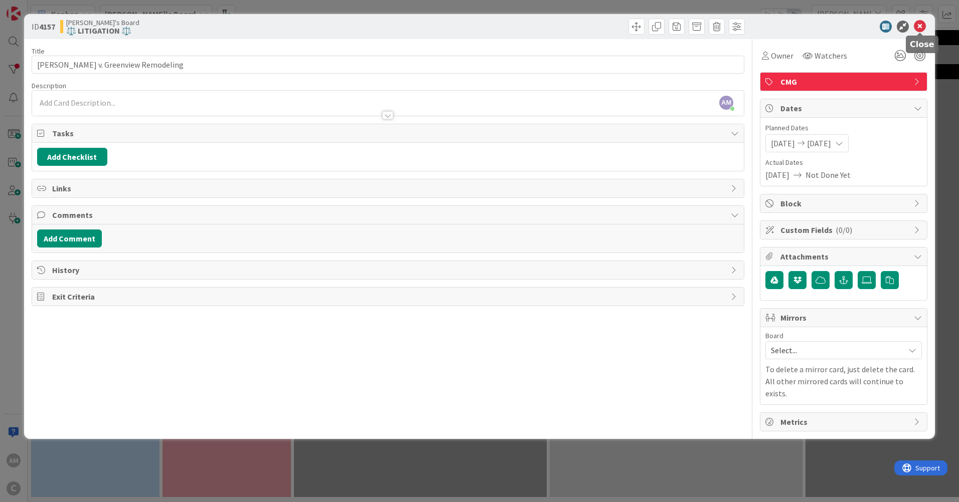
click at [919, 25] on icon at bounding box center [920, 27] width 12 height 12
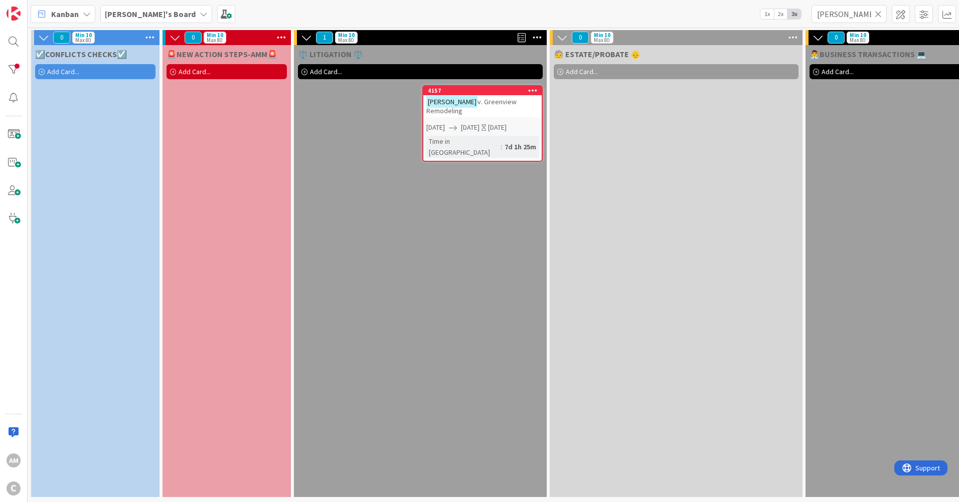
click at [877, 14] on icon at bounding box center [878, 14] width 7 height 9
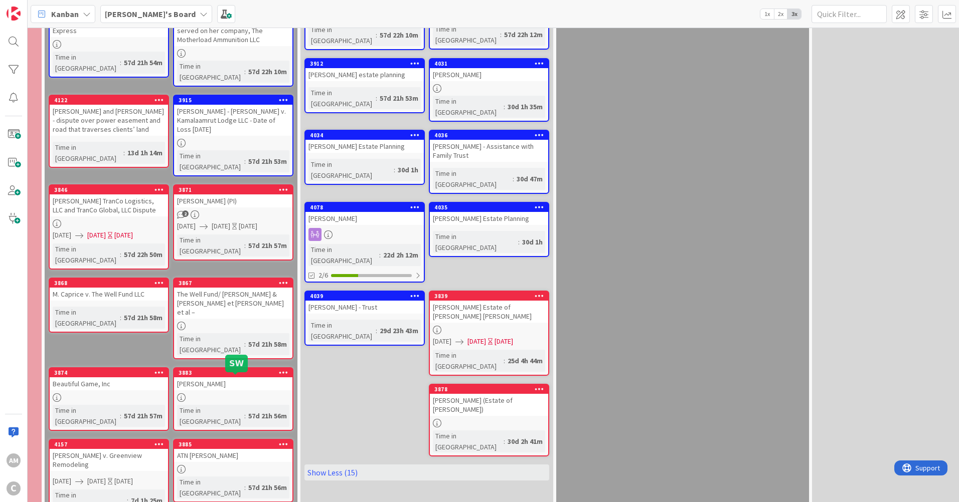
scroll to position [645, 249]
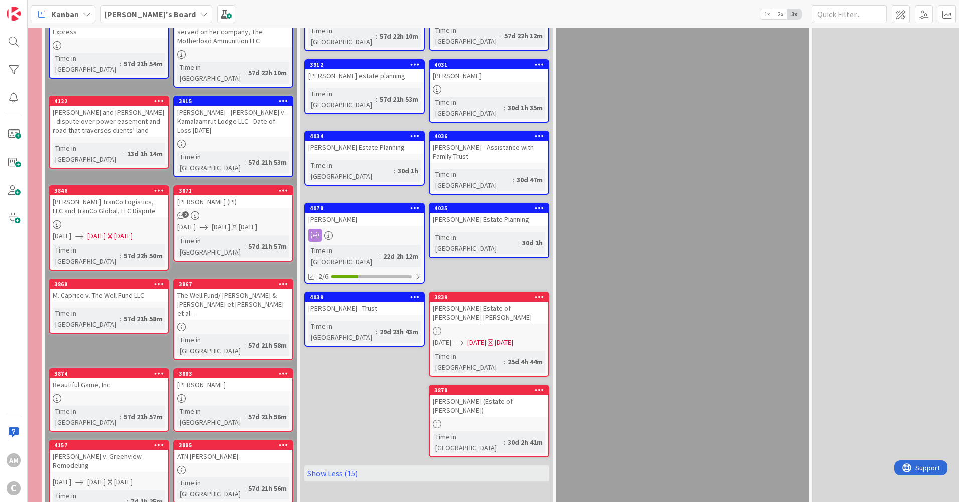
click at [138, 369] on link "3874 Beautiful Game, Inc Time in [GEOGRAPHIC_DATA] : 57d 21h 57m" at bounding box center [109, 401] width 120 height 64
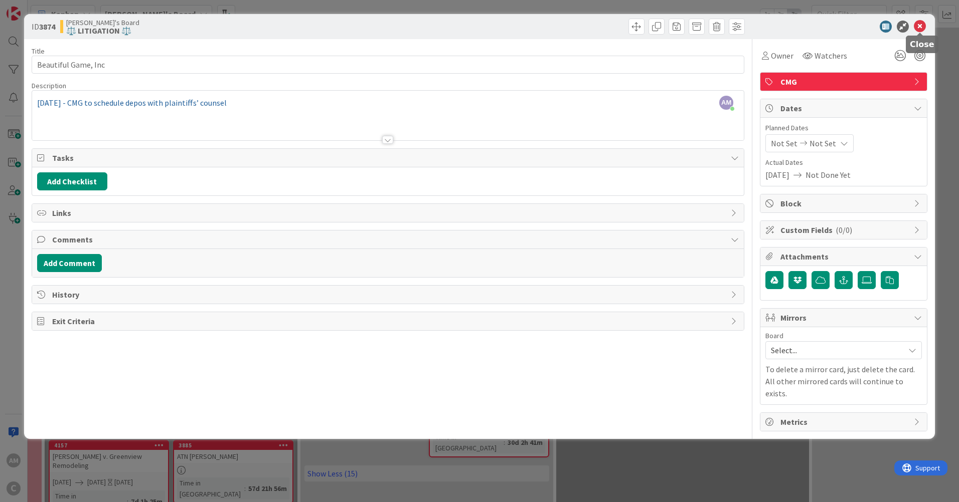
click at [921, 25] on icon at bounding box center [920, 27] width 12 height 12
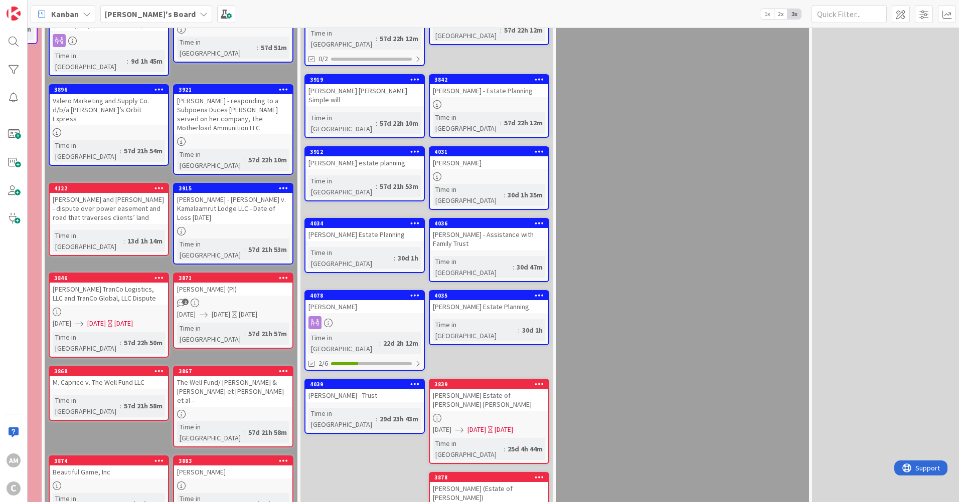
scroll to position [494, 249]
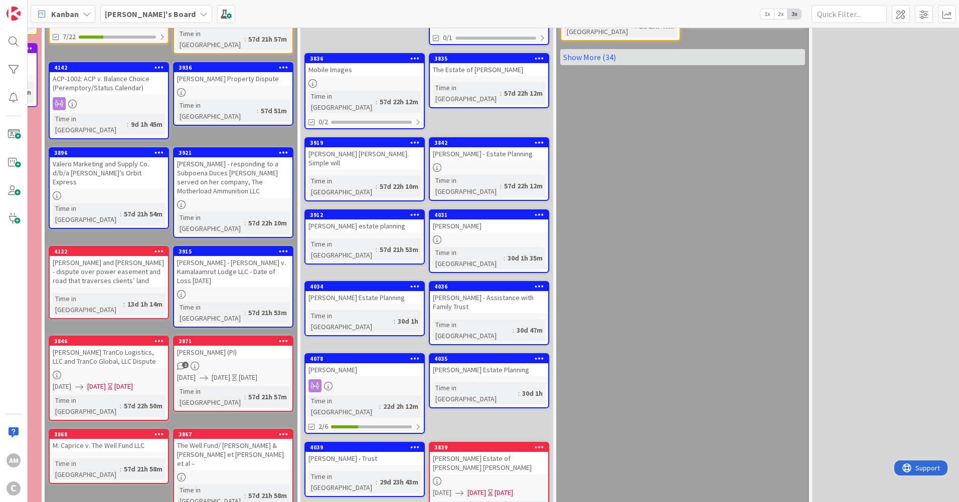
click at [140, 256] on div "[PERSON_NAME] and [PERSON_NAME] - dispute over power easement and road that tra…" at bounding box center [109, 271] width 118 height 31
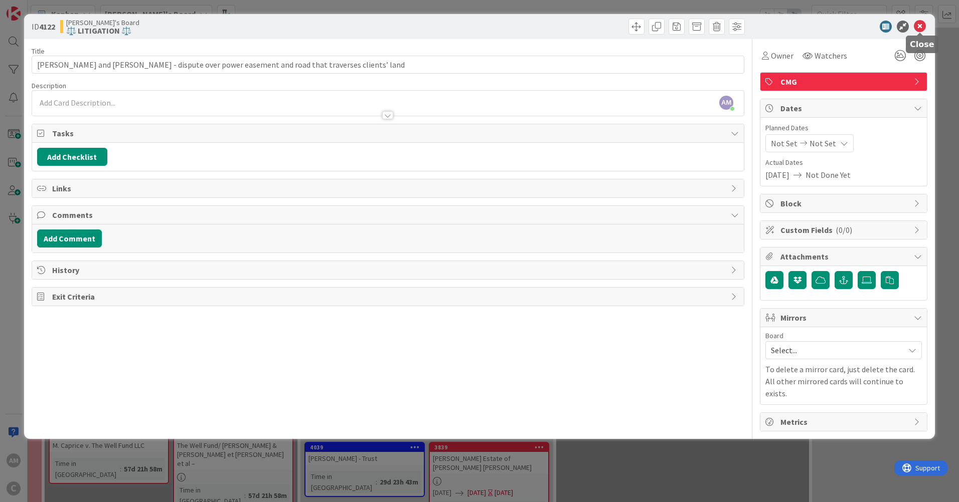
click at [923, 29] on icon at bounding box center [920, 27] width 12 height 12
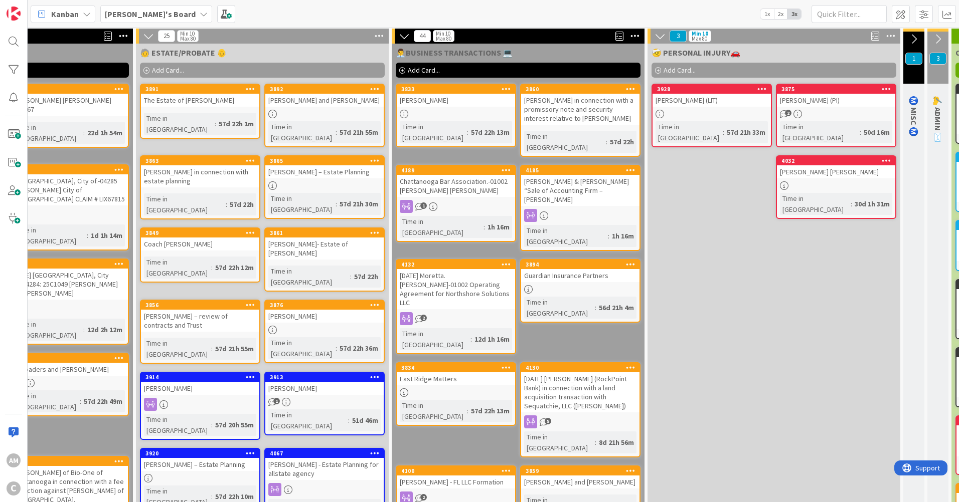
scroll to position [0, 414]
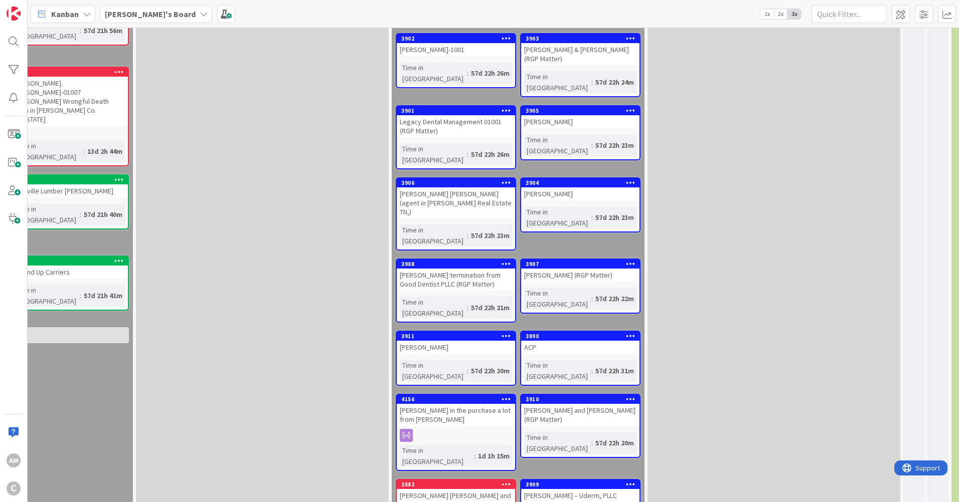
scroll to position [1153, 414]
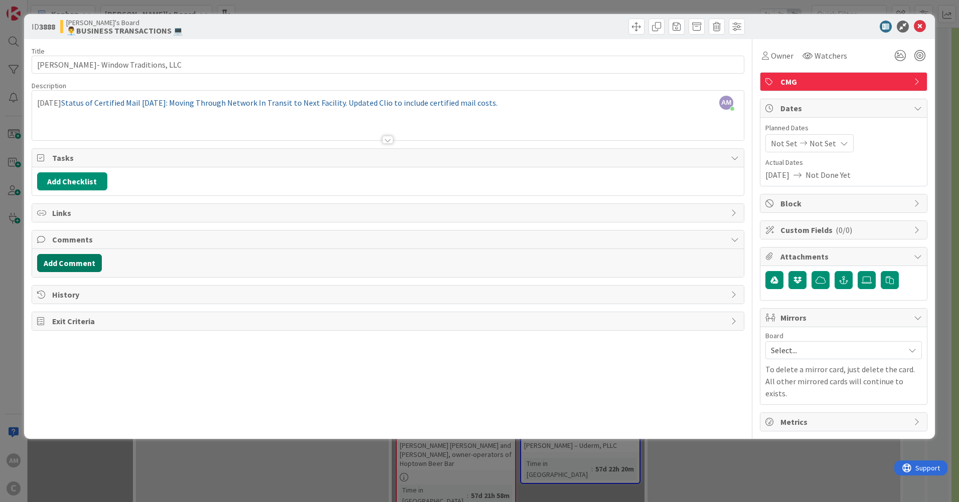
click at [88, 265] on button "Add Comment" at bounding box center [69, 263] width 65 height 18
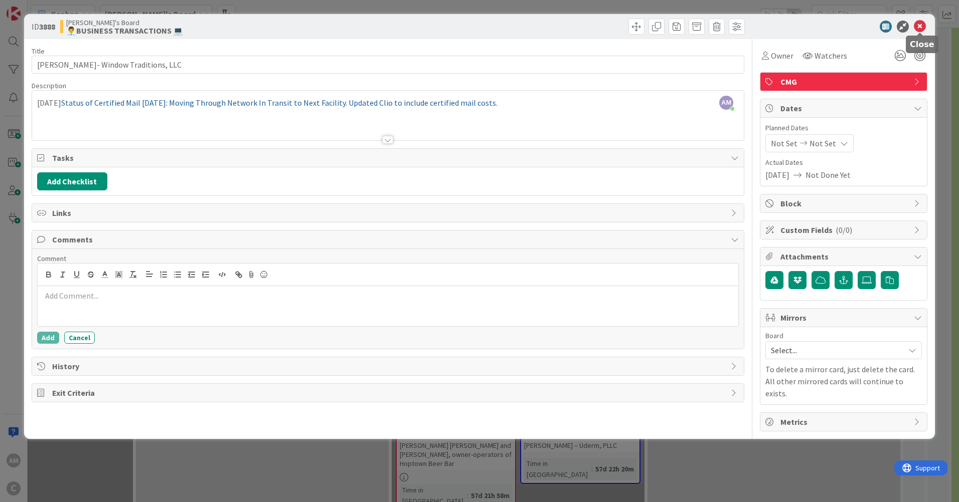
click at [923, 26] on icon at bounding box center [920, 27] width 12 height 12
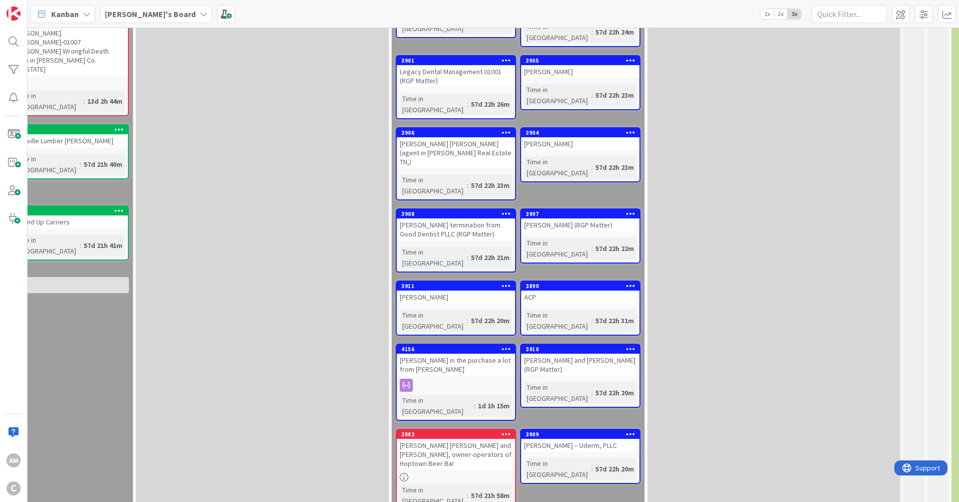
scroll to position [1170, 414]
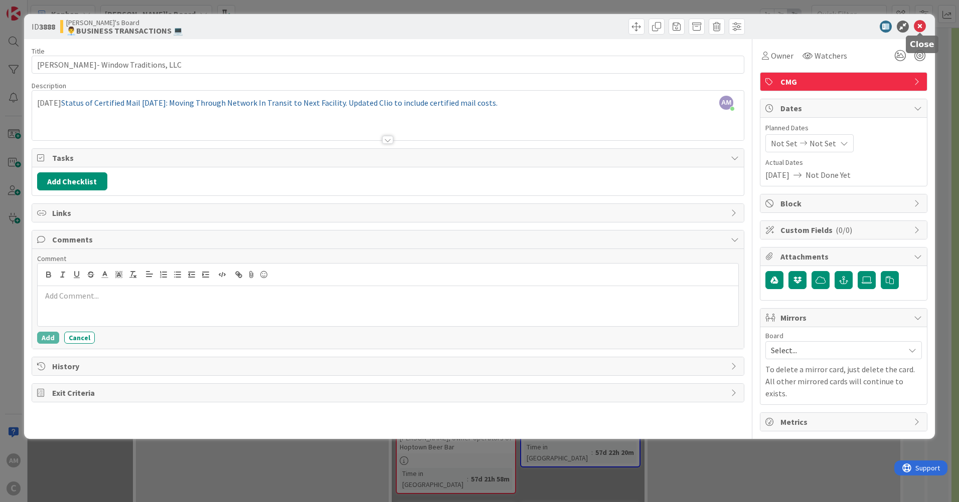
click at [922, 25] on icon at bounding box center [920, 27] width 12 height 12
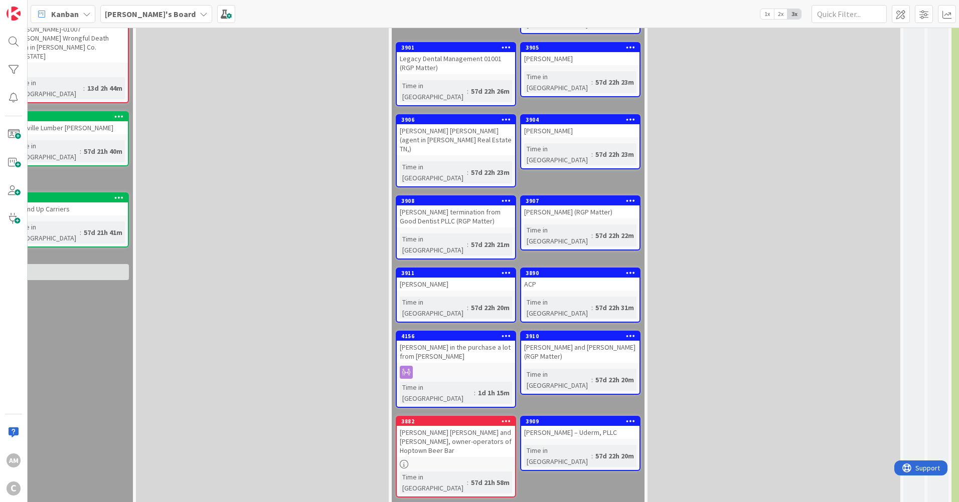
scroll to position [1170, 414]
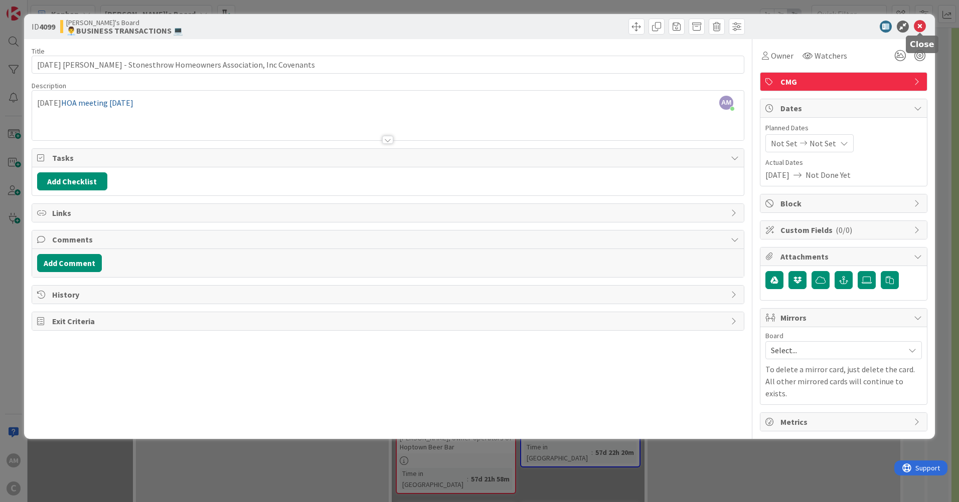
click at [918, 29] on icon at bounding box center [920, 27] width 12 height 12
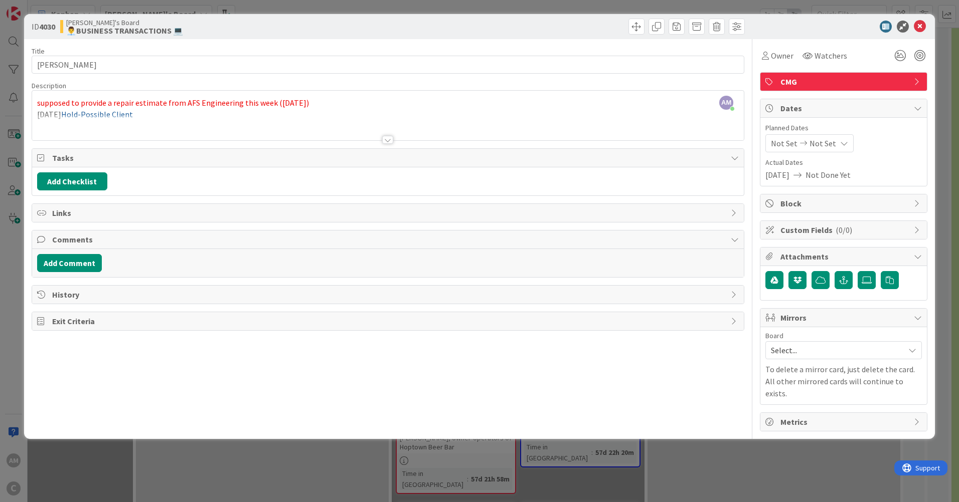
click at [389, 142] on div at bounding box center [387, 140] width 11 height 8
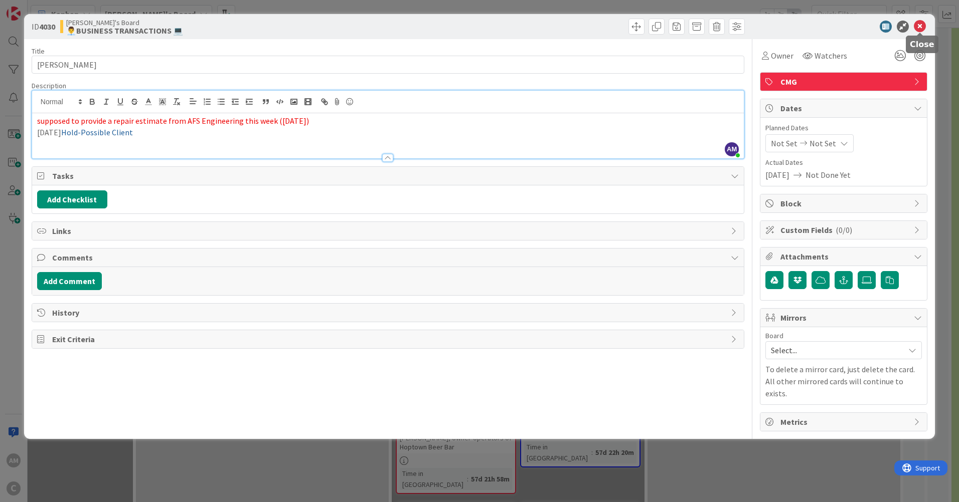
click at [922, 29] on icon at bounding box center [920, 27] width 12 height 12
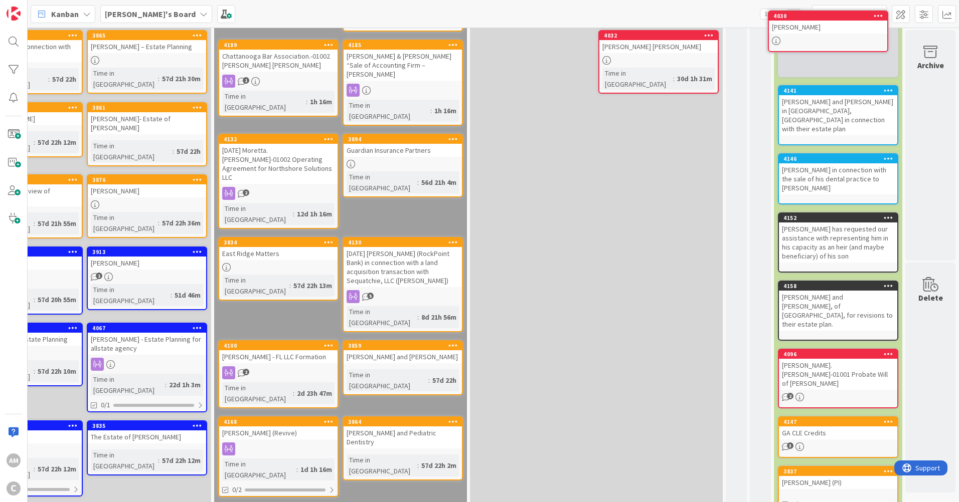
scroll to position [0, 599]
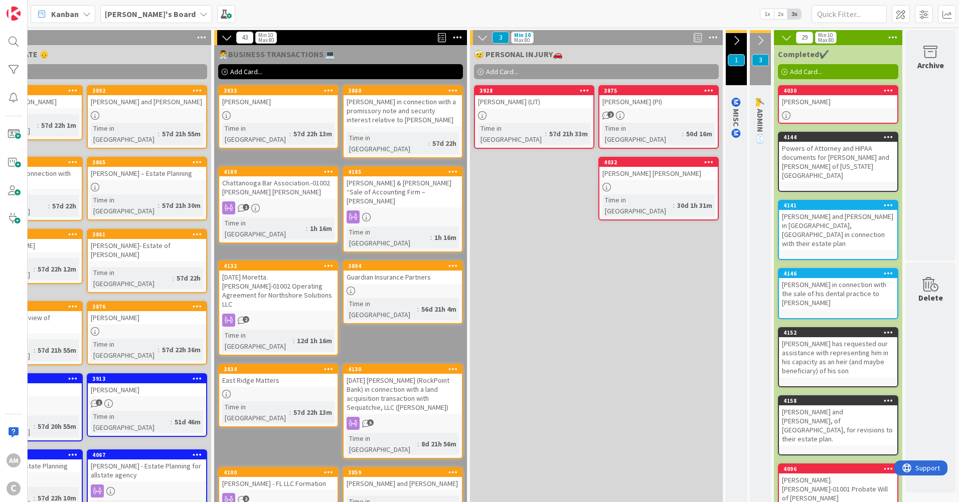
click at [840, 99] on div "[PERSON_NAME]" at bounding box center [838, 101] width 118 height 13
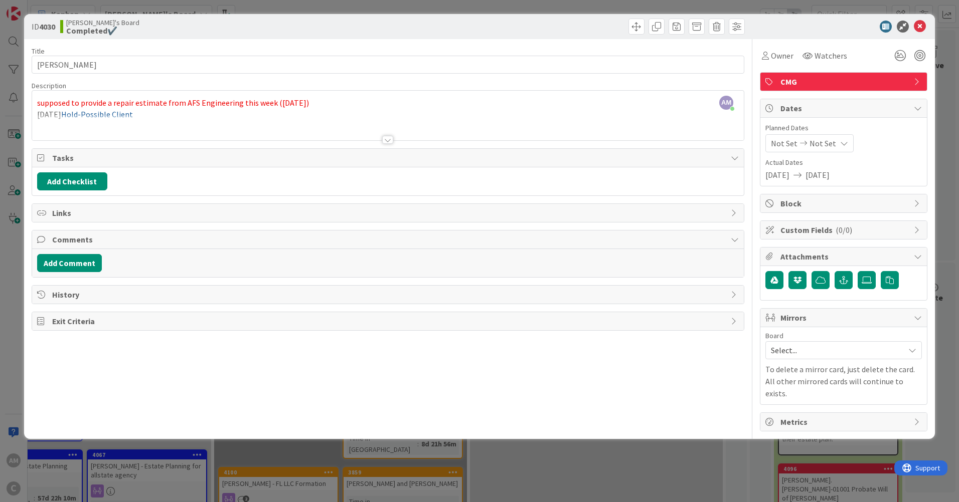
click at [80, 129] on div at bounding box center [388, 128] width 712 height 26
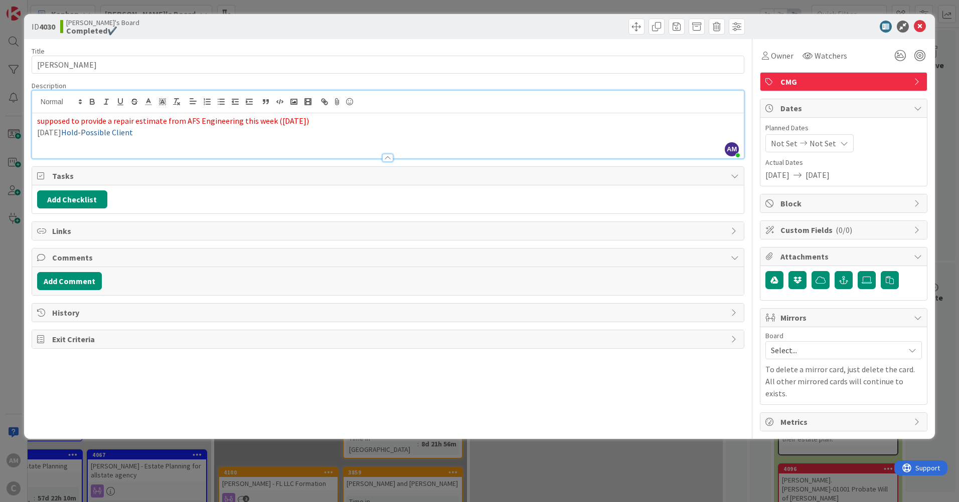
click at [237, 133] on p "[DATE] Hold-Possible Client" at bounding box center [388, 133] width 702 height 12
click at [924, 30] on icon at bounding box center [920, 27] width 12 height 12
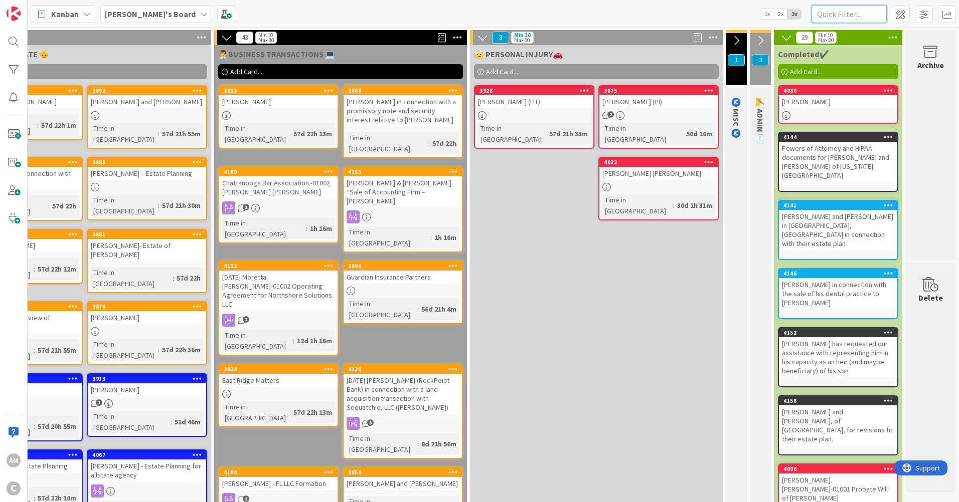
click at [848, 15] on input "text" at bounding box center [848, 14] width 75 height 18
type input "banks"
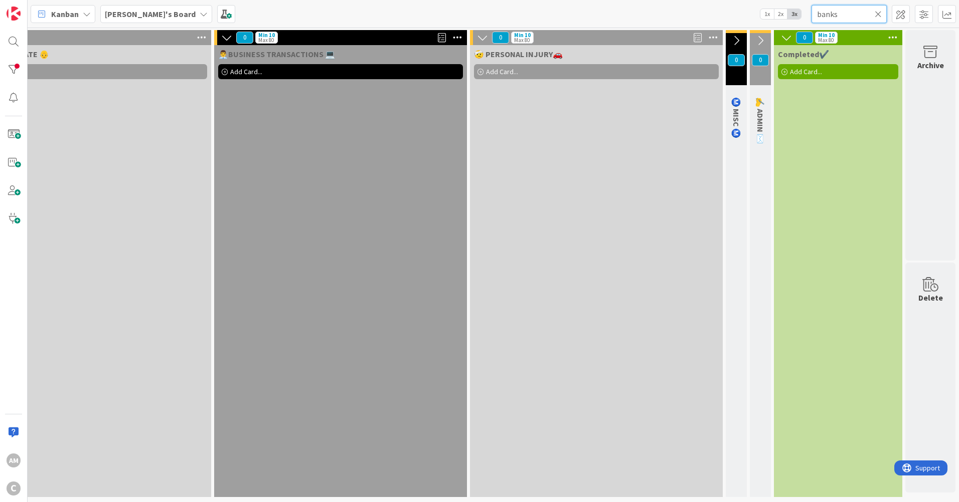
drag, startPoint x: 848, startPoint y: 15, endPoint x: 749, endPoint y: 15, distance: 99.8
click at [749, 15] on div "Kanban [PERSON_NAME]'s Board 1x 2x 3x banks" at bounding box center [493, 14] width 931 height 28
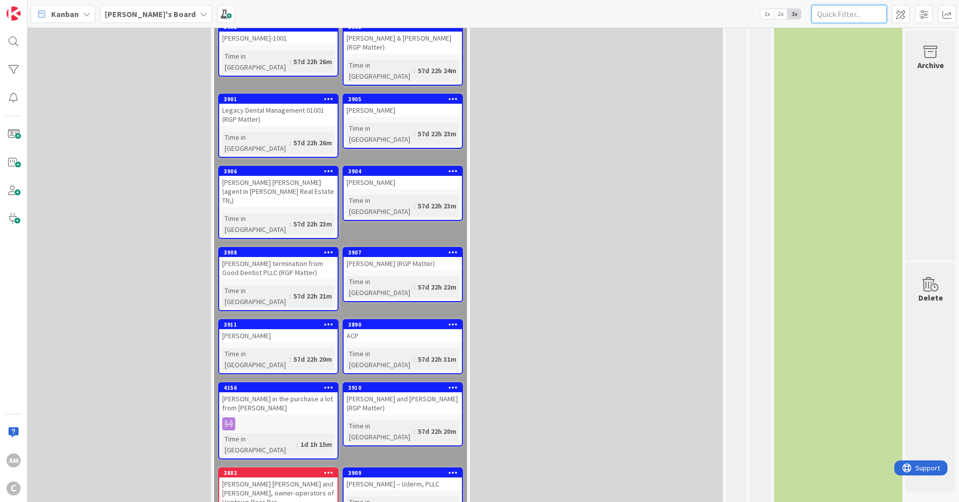
scroll to position [1170, 599]
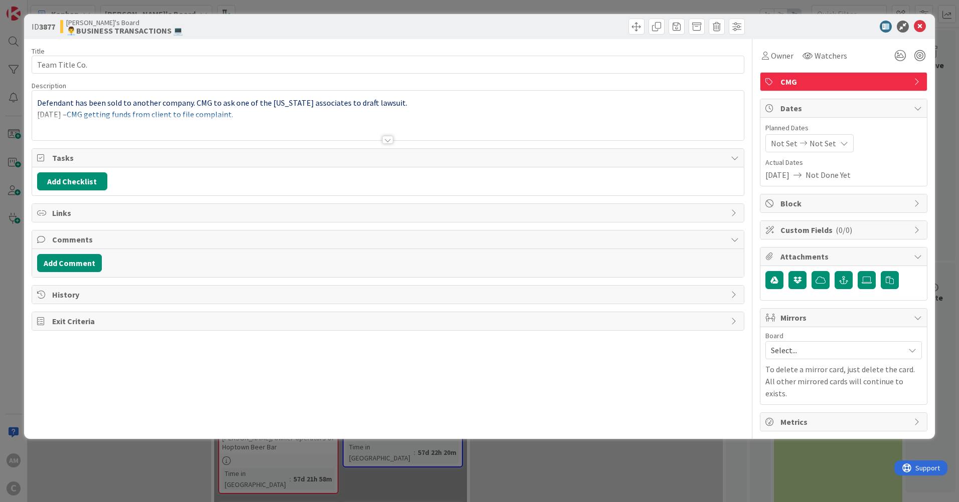
click at [386, 138] on div at bounding box center [387, 140] width 11 height 8
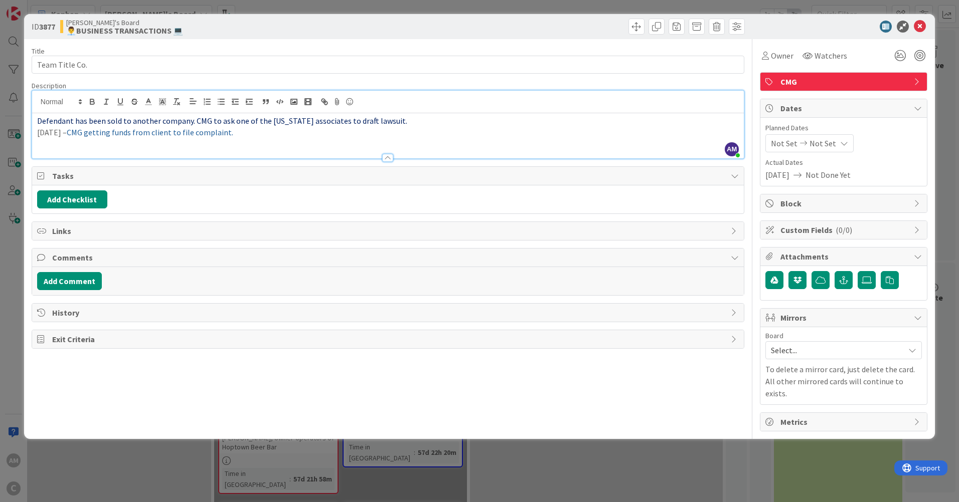
click at [337, 141] on div "Defendant has been sold to another company. CMG to ask one of the [US_STATE] as…" at bounding box center [388, 135] width 712 height 45
drag, startPoint x: 329, startPoint y: 133, endPoint x: 362, endPoint y: 130, distance: 32.2
click at [923, 26] on icon at bounding box center [920, 27] width 12 height 12
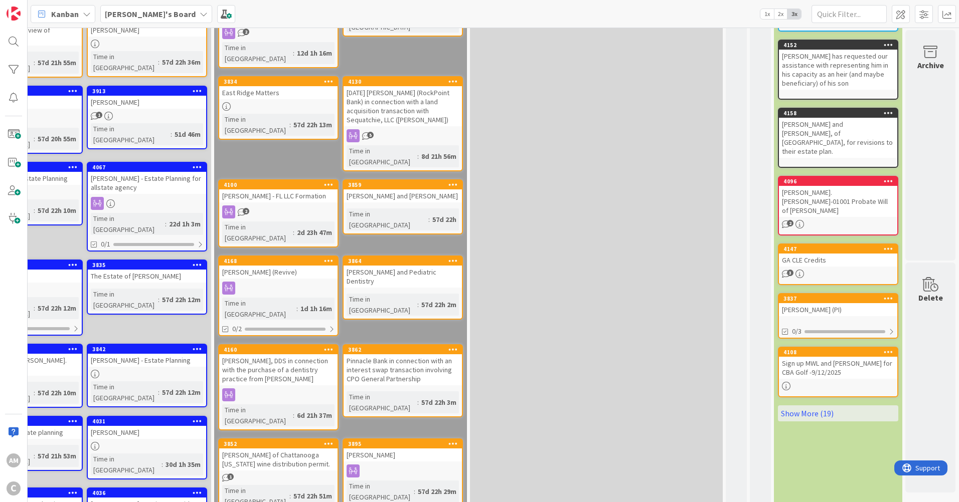
scroll to position [0, 599]
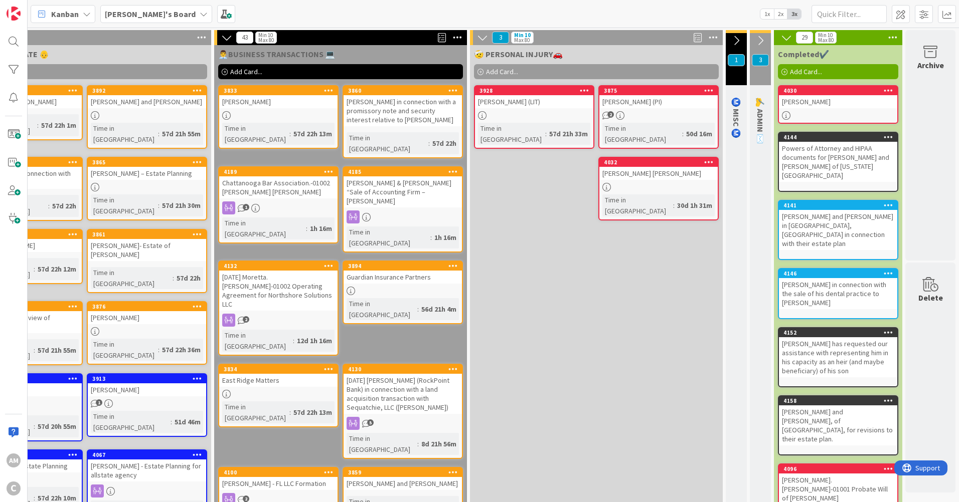
click at [675, 172] on link "4032 [PERSON_NAME] [PERSON_NAME] Time in [GEOGRAPHIC_DATA] : 30d 1h 31m" at bounding box center [658, 189] width 120 height 64
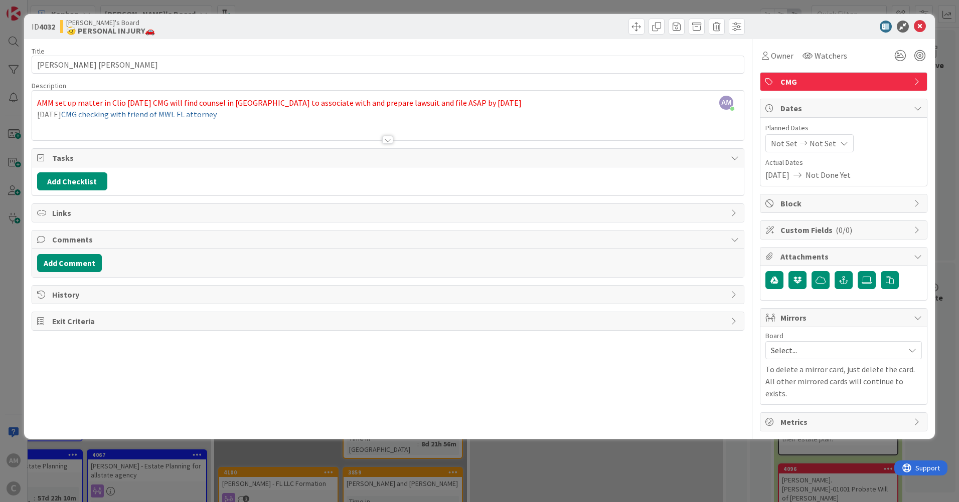
click at [388, 142] on div at bounding box center [387, 140] width 11 height 8
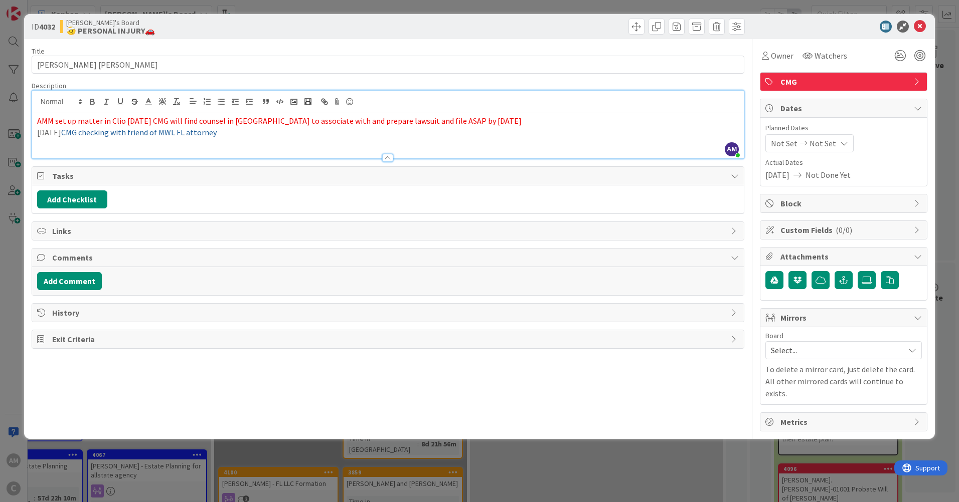
click at [299, 145] on div "AMM set up matter in Clio [DATE] CMG will find counsel in [GEOGRAPHIC_DATA] to …" at bounding box center [388, 135] width 712 height 45
click at [923, 26] on icon at bounding box center [920, 27] width 12 height 12
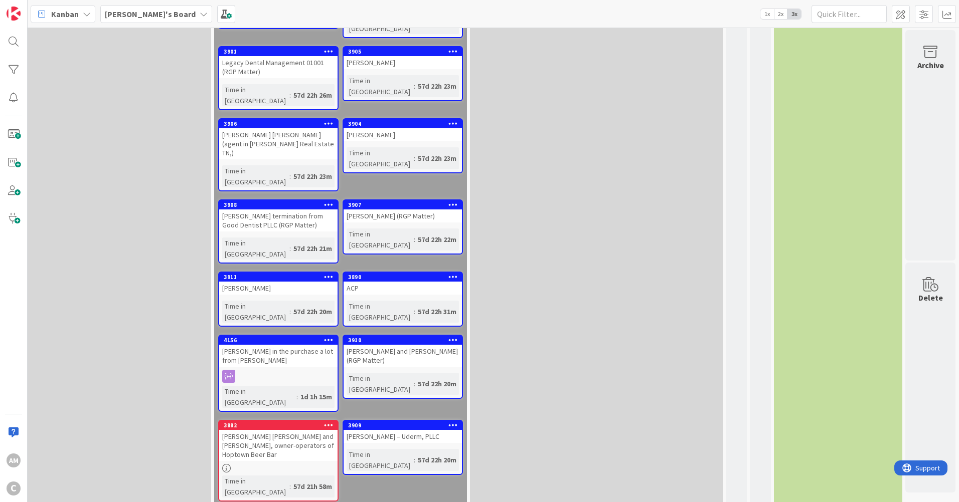
scroll to position [1170, 599]
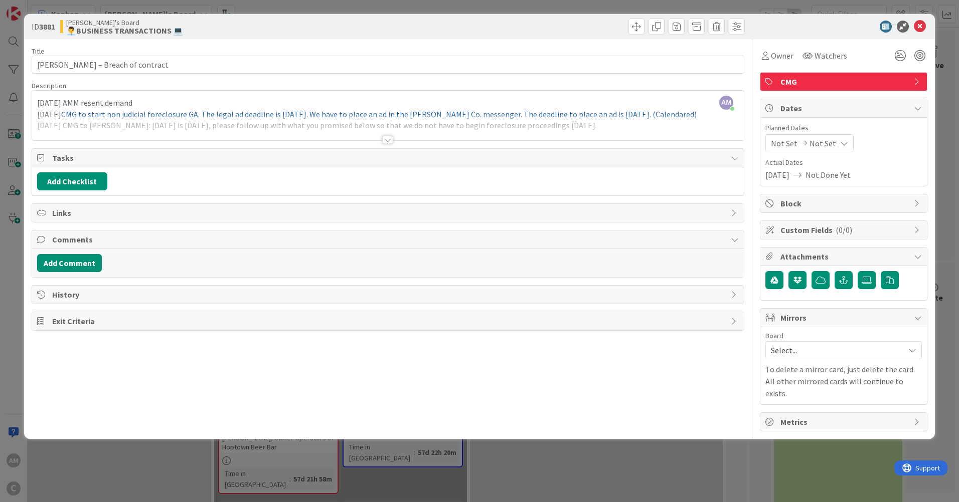
click at [390, 140] on div at bounding box center [387, 140] width 11 height 8
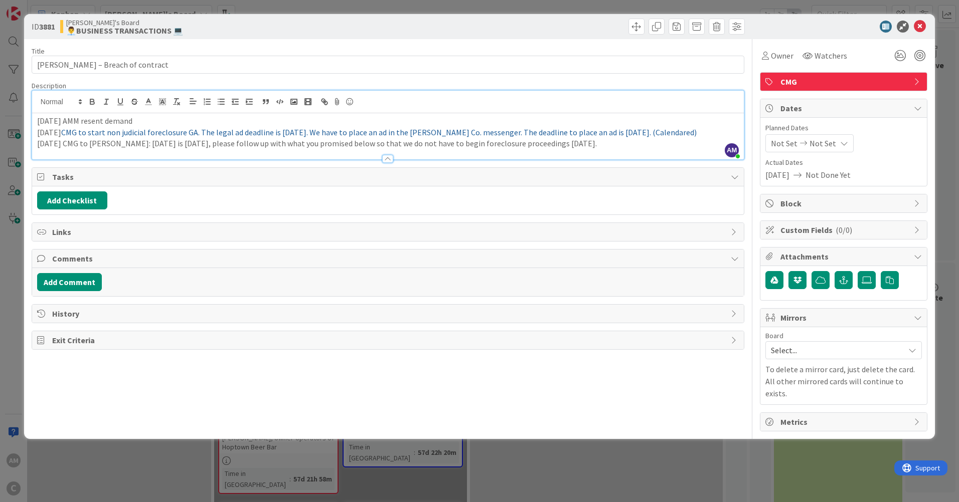
click at [648, 151] on div at bounding box center [388, 154] width 712 height 11
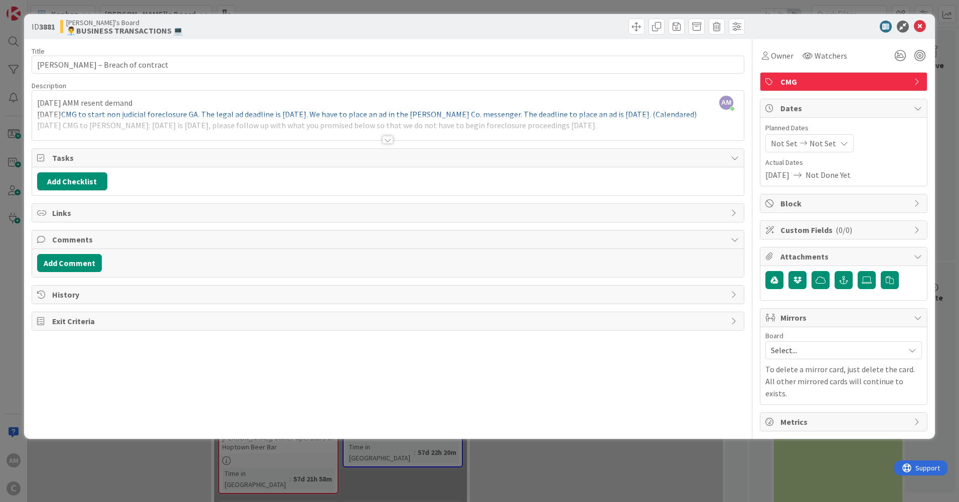
click at [389, 142] on div at bounding box center [387, 140] width 11 height 8
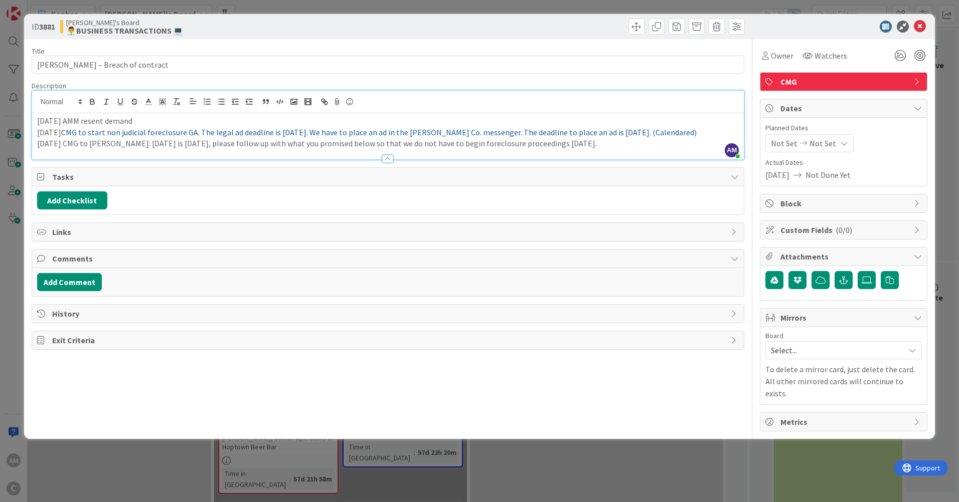
click at [595, 143] on p "[DATE] CMG to [PERSON_NAME]: [DATE] is [DATE], please follow up with what you p…" at bounding box center [388, 144] width 702 height 12
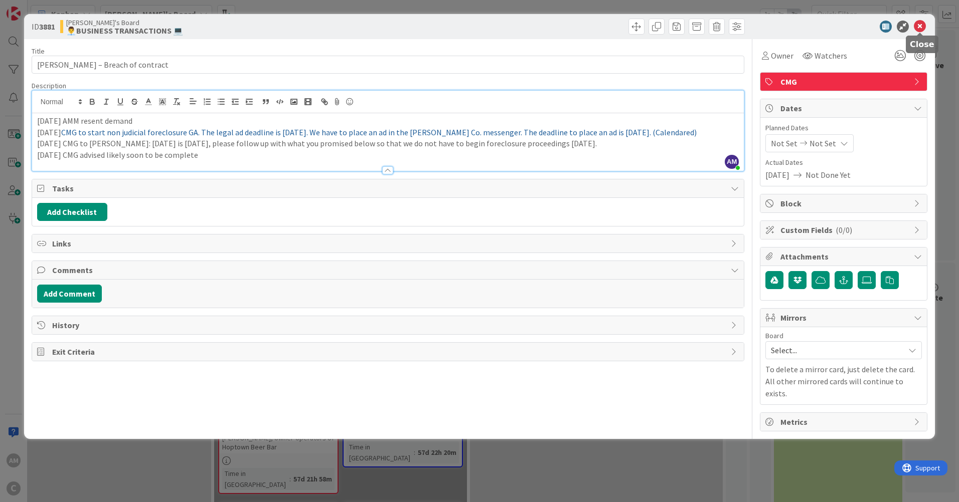
click at [920, 28] on icon at bounding box center [920, 27] width 12 height 12
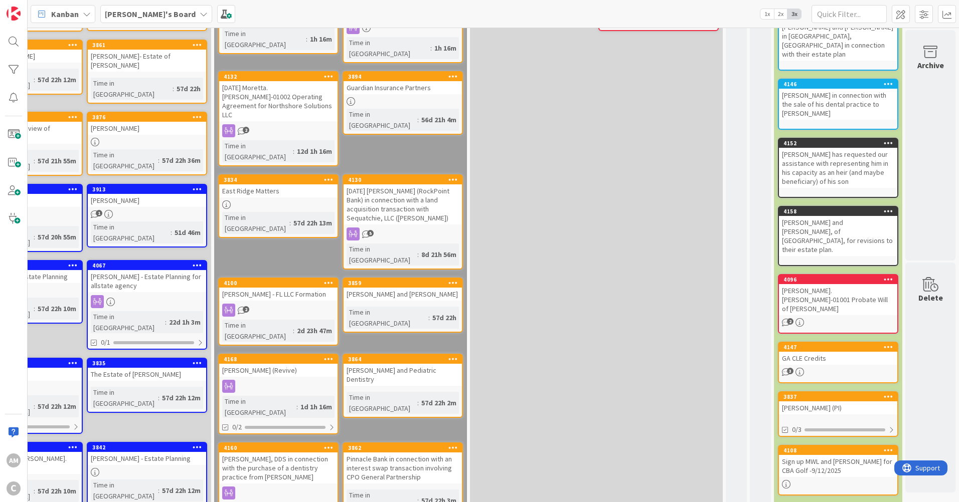
scroll to position [0, 599]
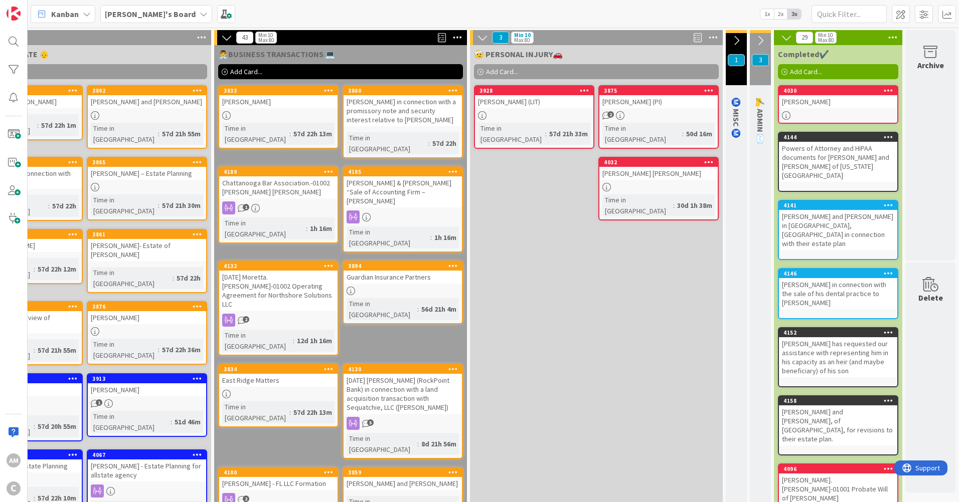
click at [561, 113] on div at bounding box center [534, 115] width 118 height 9
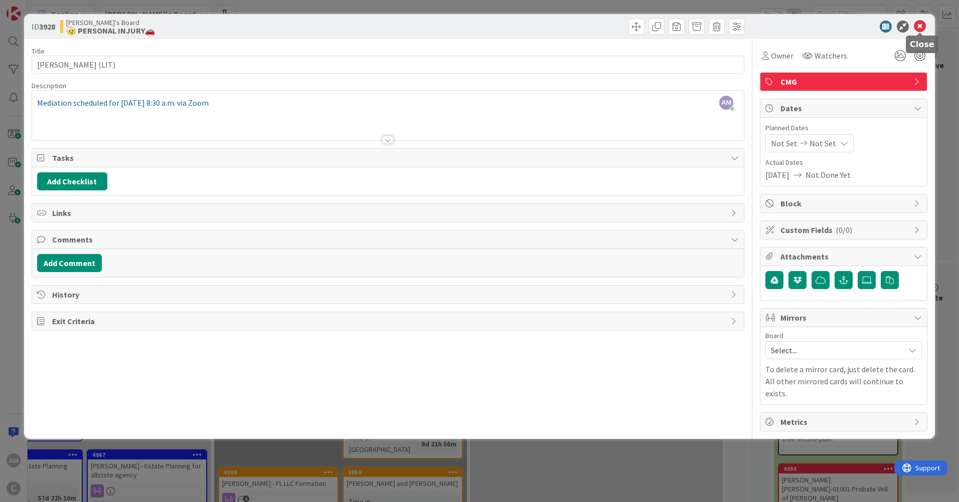
click at [916, 26] on icon at bounding box center [920, 27] width 12 height 12
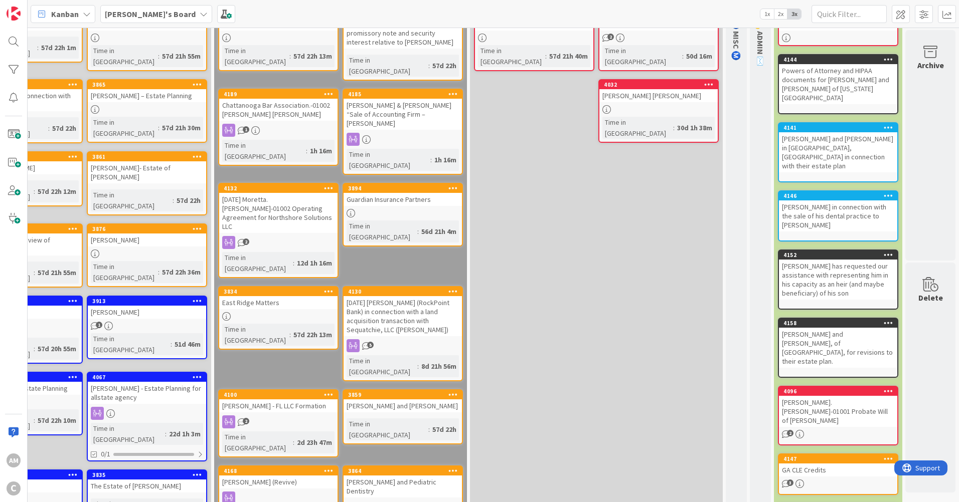
scroll to position [118, 599]
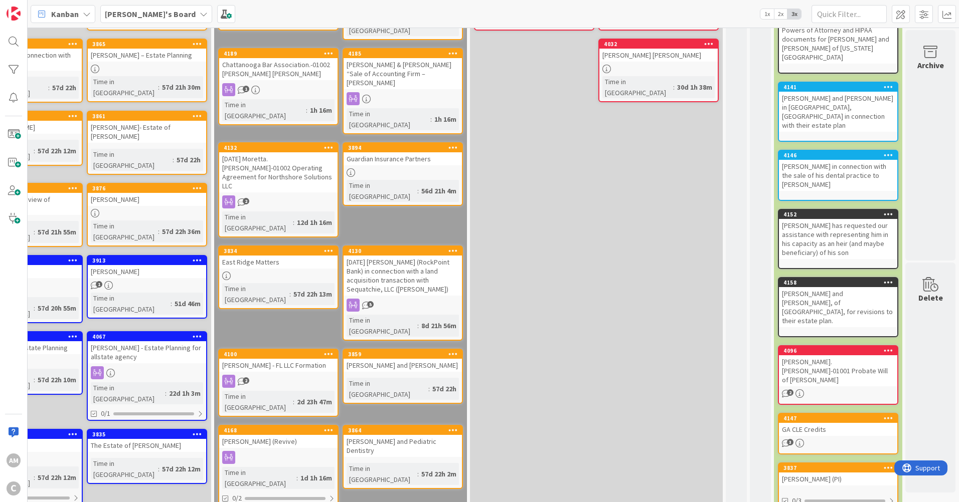
click at [829, 356] on div "[PERSON_NAME].[PERSON_NAME]-01001 Probate Will of [PERSON_NAME]" at bounding box center [838, 371] width 118 height 31
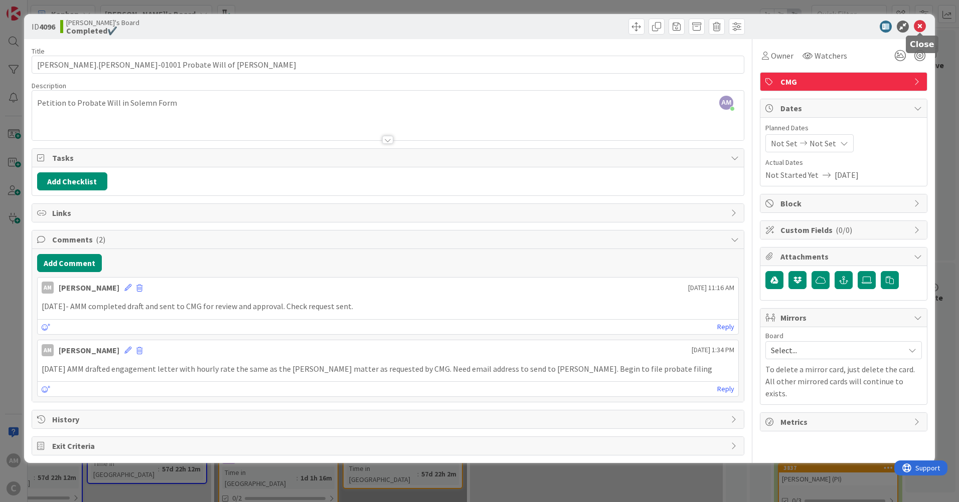
click at [919, 28] on icon at bounding box center [920, 27] width 12 height 12
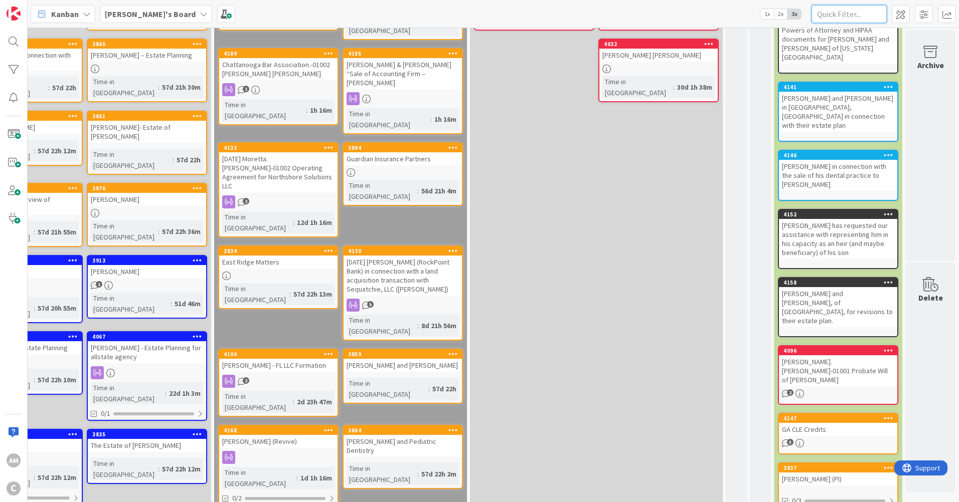
click at [848, 19] on input "text" at bounding box center [848, 14] width 75 height 18
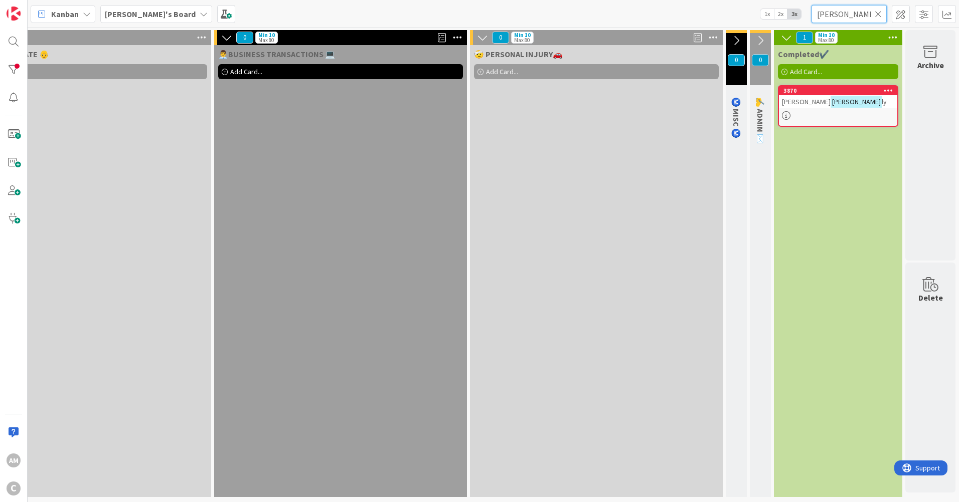
type input "[PERSON_NAME]"
click at [837, 97] on div "[PERSON_NAME]" at bounding box center [838, 101] width 118 height 13
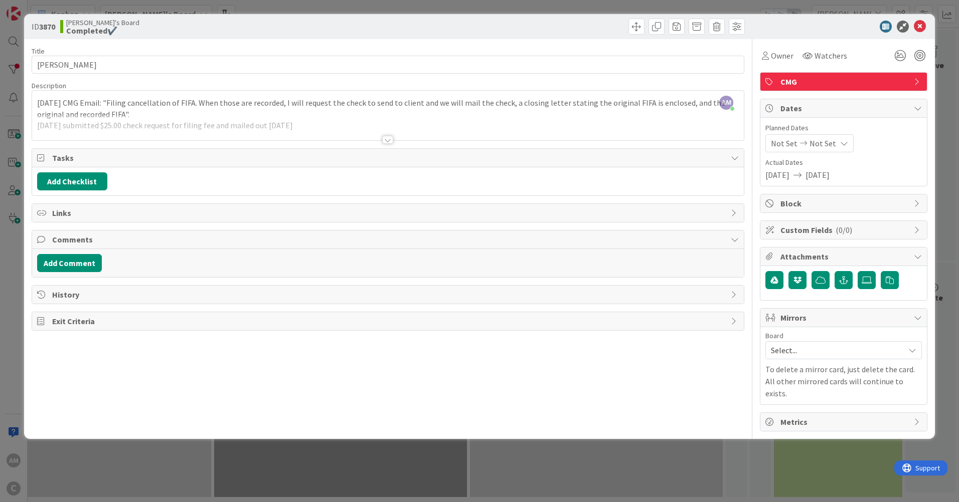
click at [389, 144] on div at bounding box center [387, 140] width 11 height 8
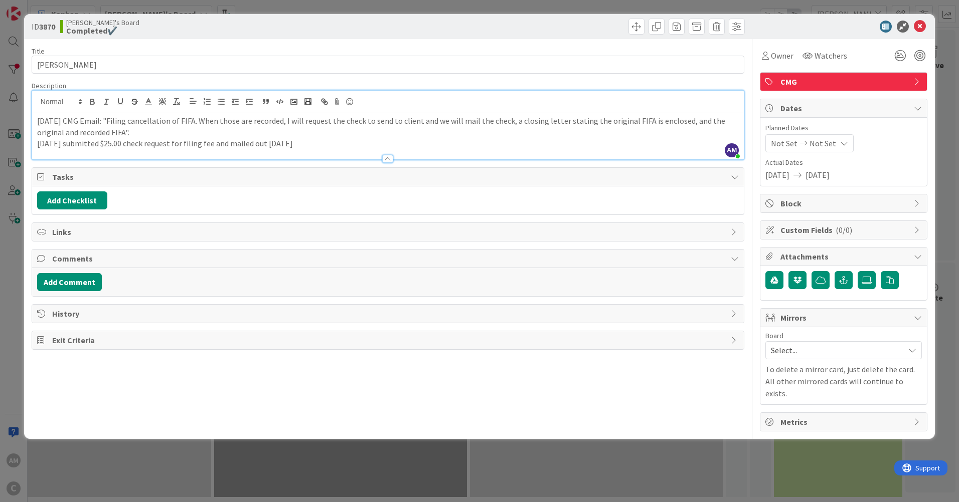
click at [390, 143] on p "[DATE] submitted $25.00 check request for filing fee and mailed out [DATE]" at bounding box center [388, 144] width 702 height 12
click at [390, 142] on p "[DATE] submitted $25.00 check request for filing fee and mailed out [DATE]" at bounding box center [388, 144] width 702 height 12
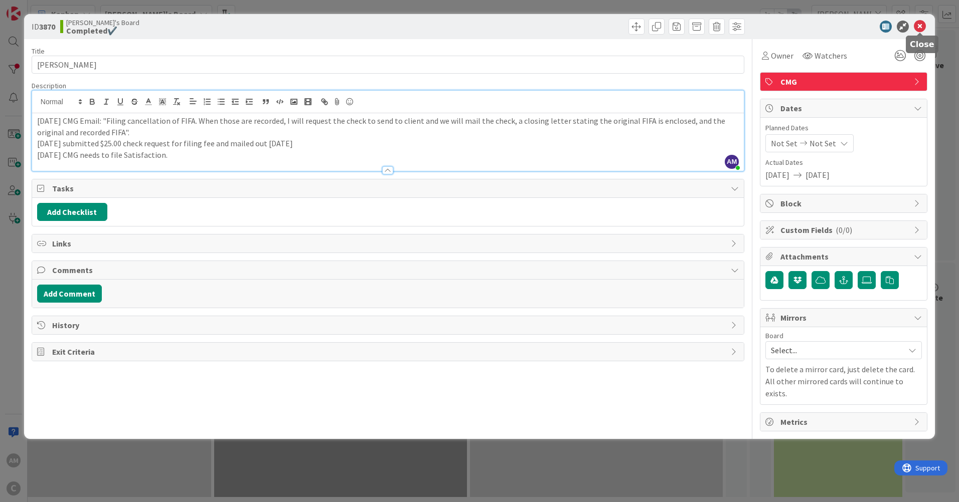
click at [917, 24] on icon at bounding box center [920, 27] width 12 height 12
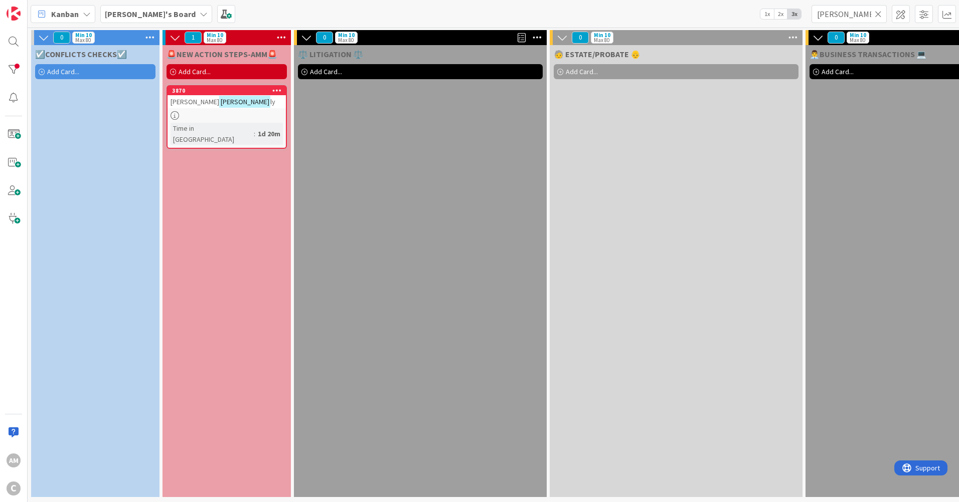
click at [881, 17] on icon at bounding box center [878, 14] width 7 height 9
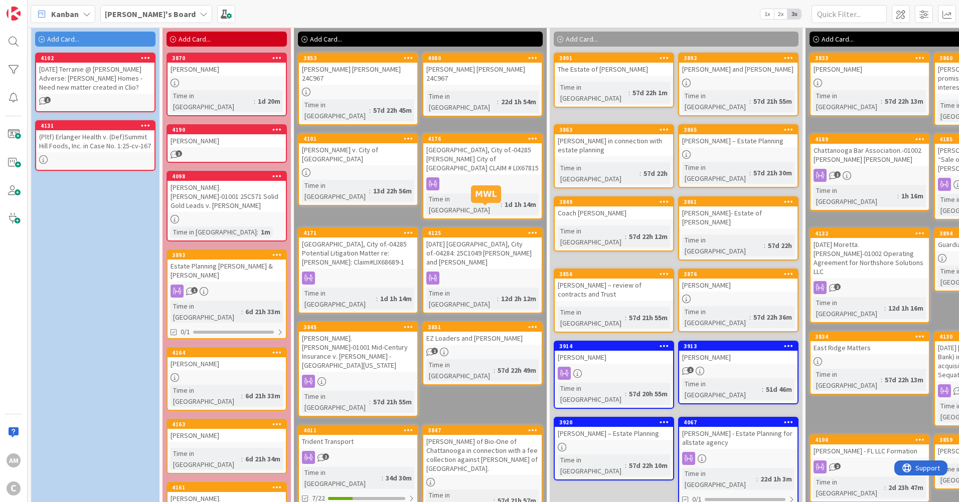
scroll to position [50, 0]
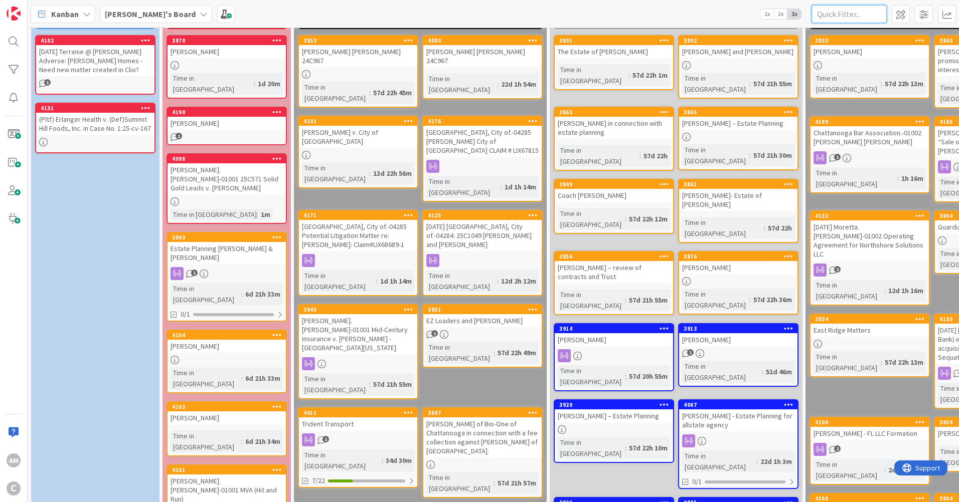
click at [845, 17] on input "text" at bounding box center [848, 14] width 75 height 18
type input "[PERSON_NAME]"
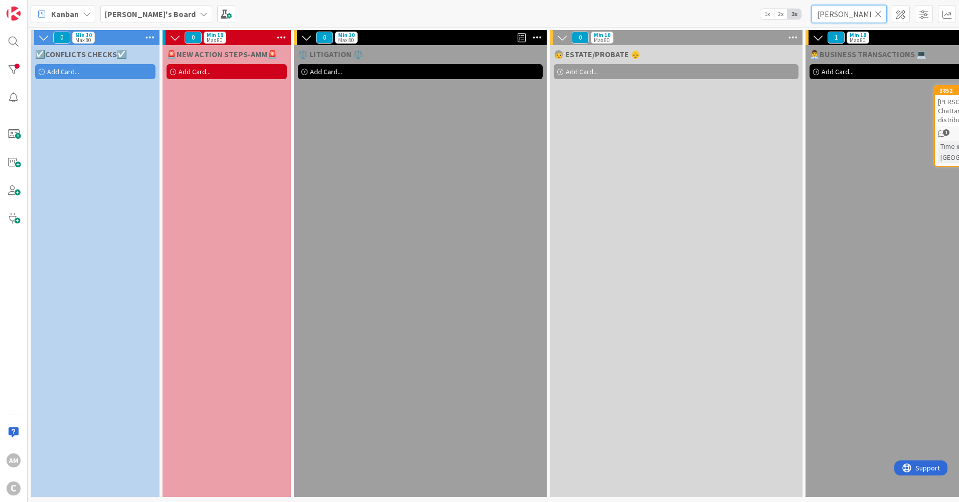
scroll to position [3, 0]
click at [196, 70] on span "Add Card..." at bounding box center [195, 71] width 32 height 9
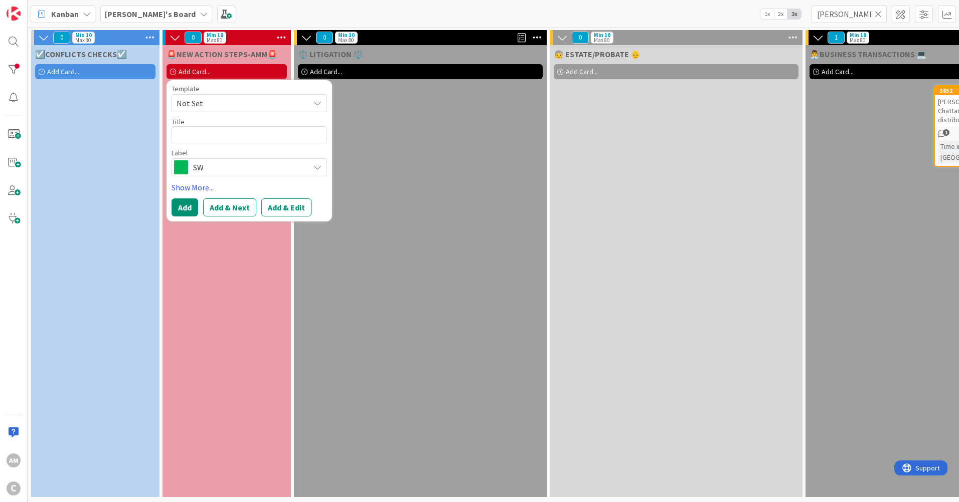
click at [453, 139] on div "⚖️ LITIGATION ⚖️ Add Card..." at bounding box center [420, 271] width 253 height 452
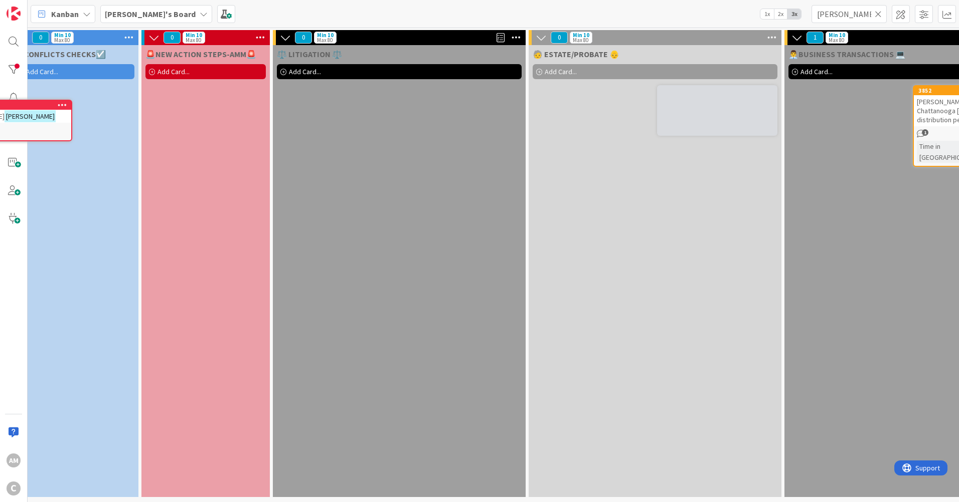
scroll to position [0, 0]
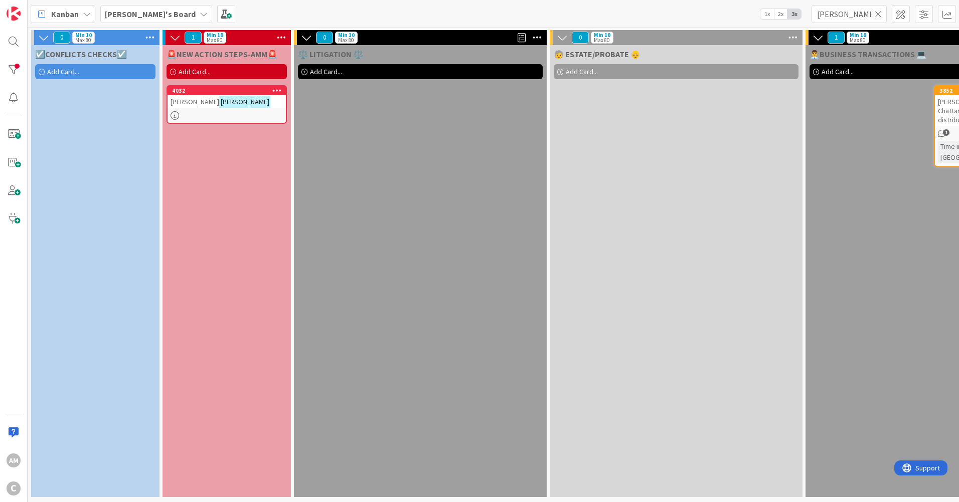
click at [881, 16] on icon at bounding box center [878, 14] width 7 height 9
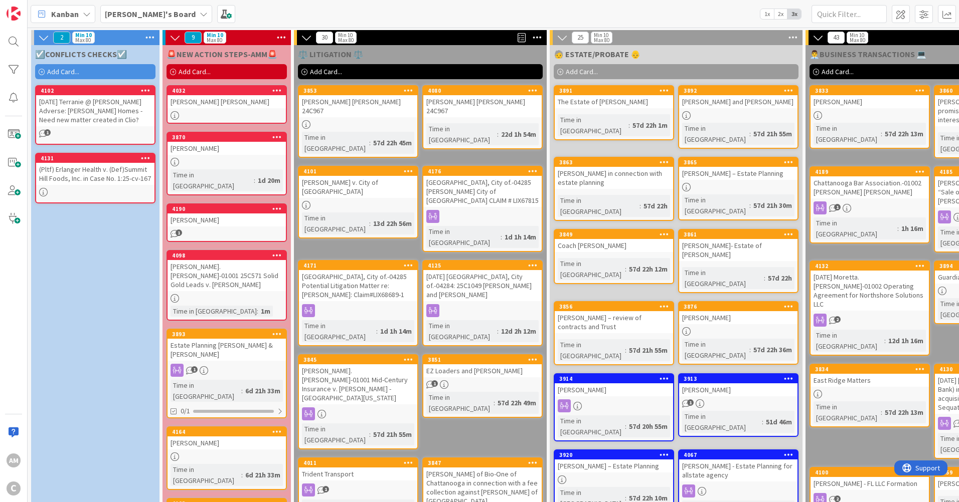
click at [215, 159] on div at bounding box center [226, 162] width 118 height 9
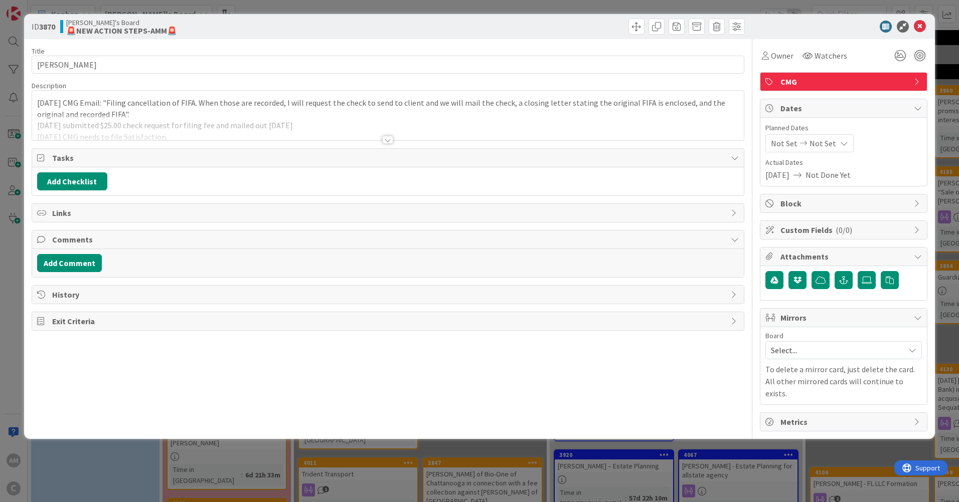
click at [387, 138] on div at bounding box center [387, 140] width 11 height 8
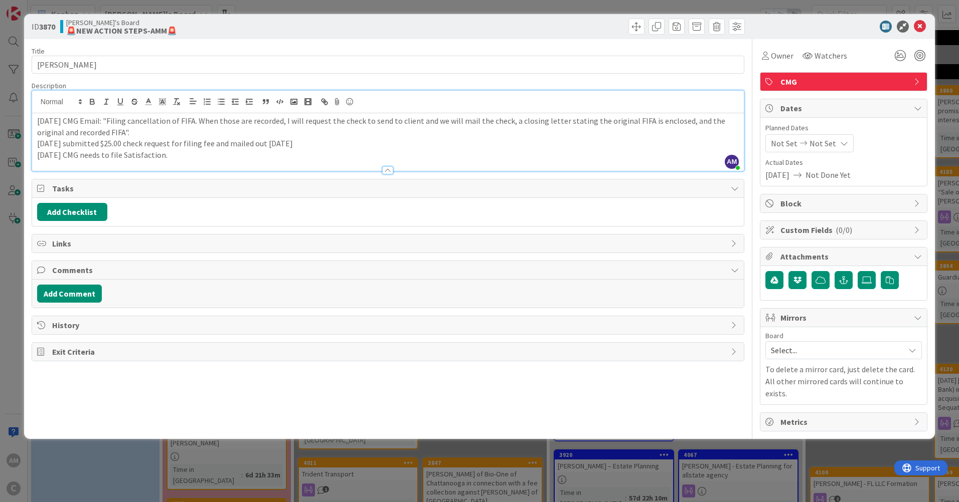
click at [231, 153] on p "[DATE] CMG needs to file Satisfaction." at bounding box center [388, 155] width 702 height 12
click at [230, 157] on p "[DATE] CMG needs to file Satisfaction. GET credit card MWL" at bounding box center [388, 155] width 702 height 12
click at [924, 28] on icon at bounding box center [920, 27] width 12 height 12
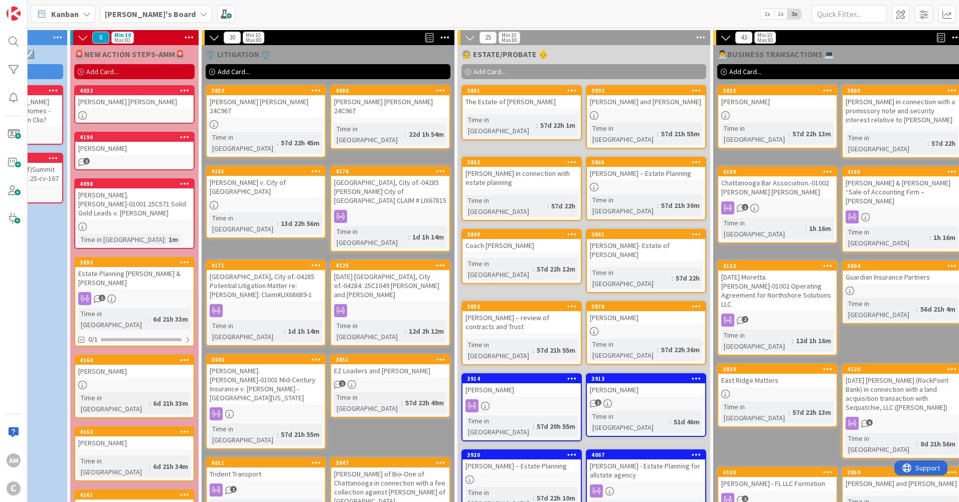
scroll to position [0, 87]
